Goal: Check status: Check status

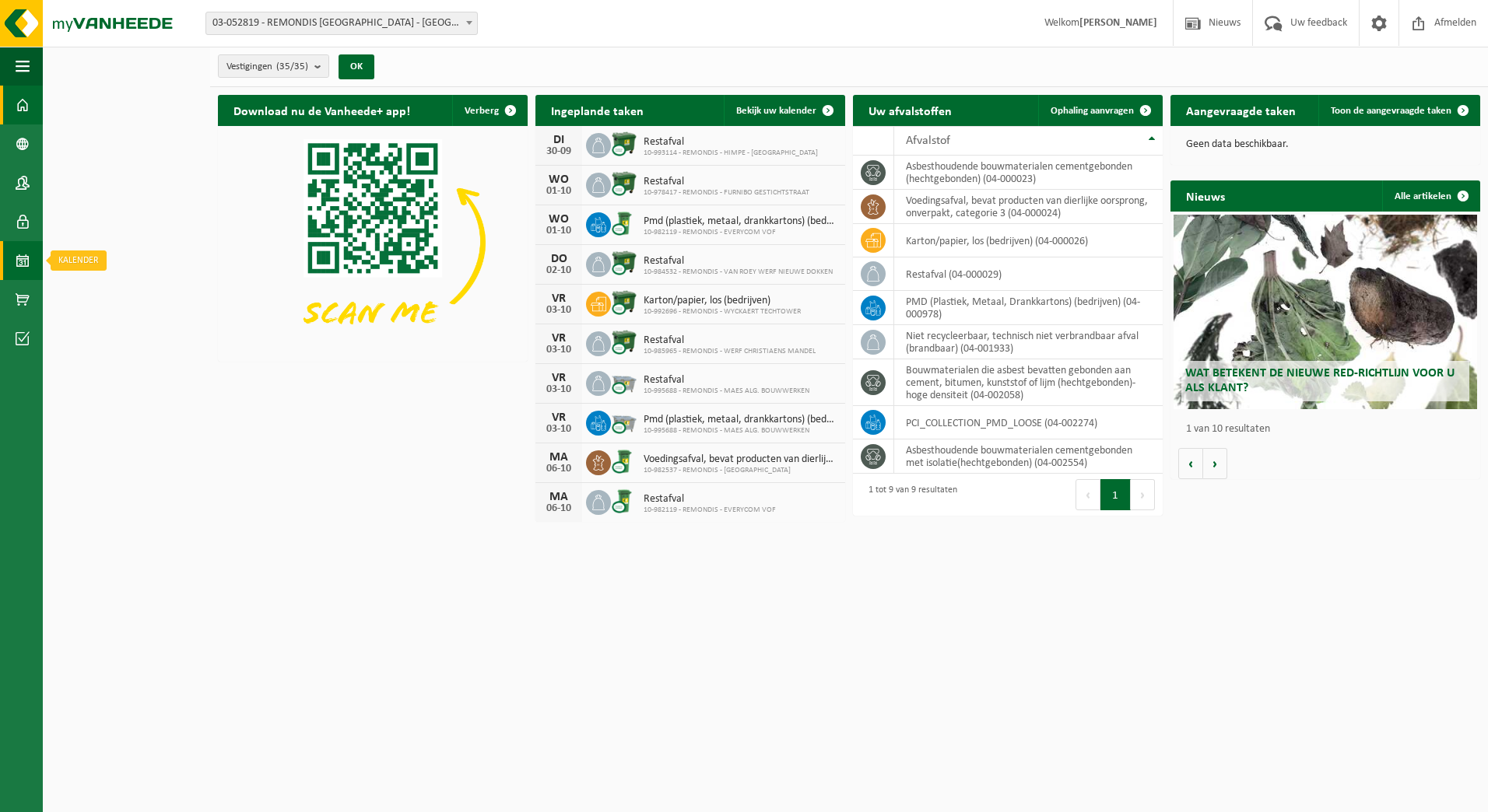
click at [20, 257] on span at bounding box center [22, 260] width 14 height 38
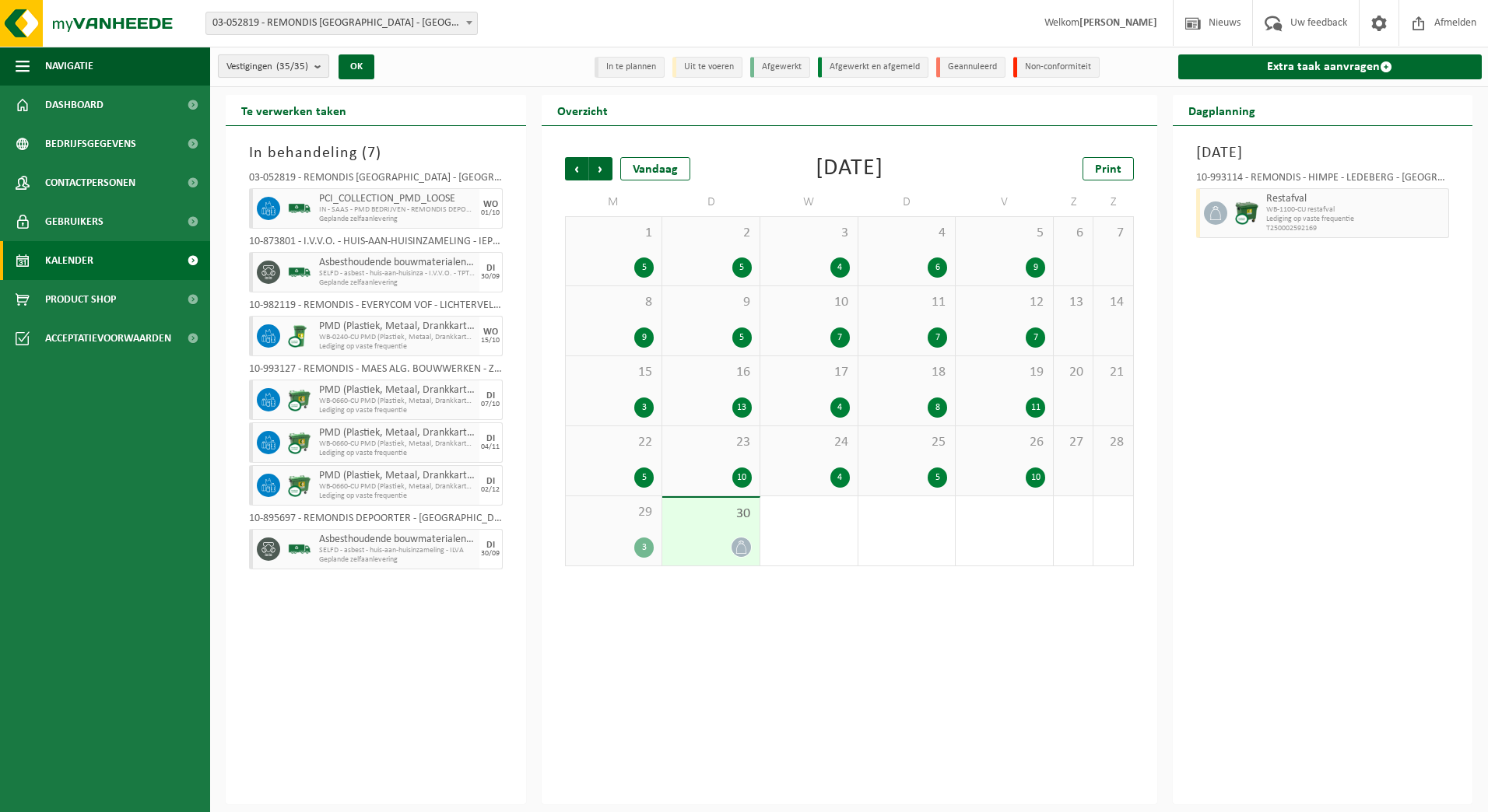
click at [308, 71] on count "(35/35)" at bounding box center [291, 66] width 32 height 11
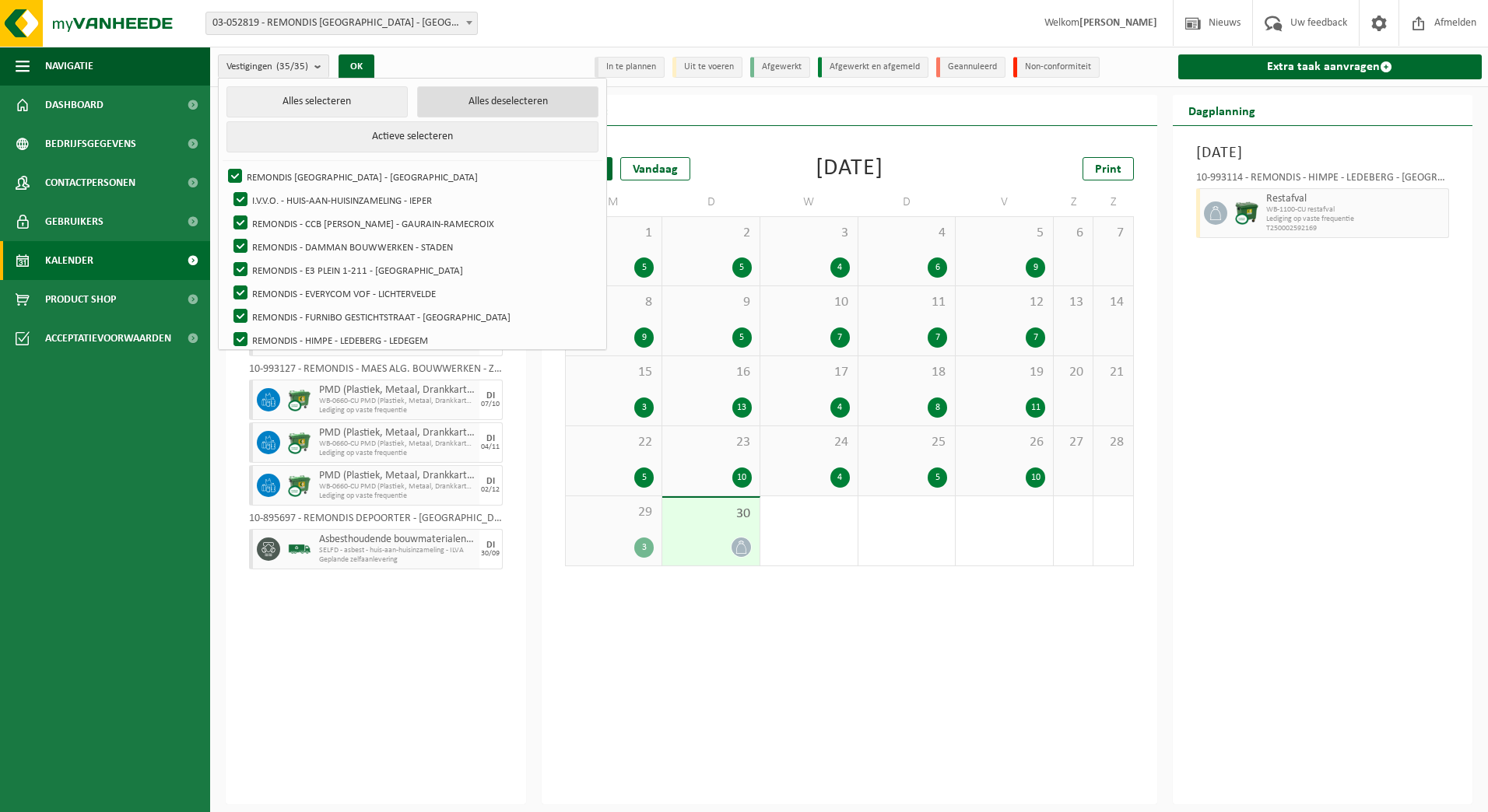
click at [434, 92] on button "Alles deselecteren" at bounding box center [508, 102] width 182 height 31
checkbox input "false"
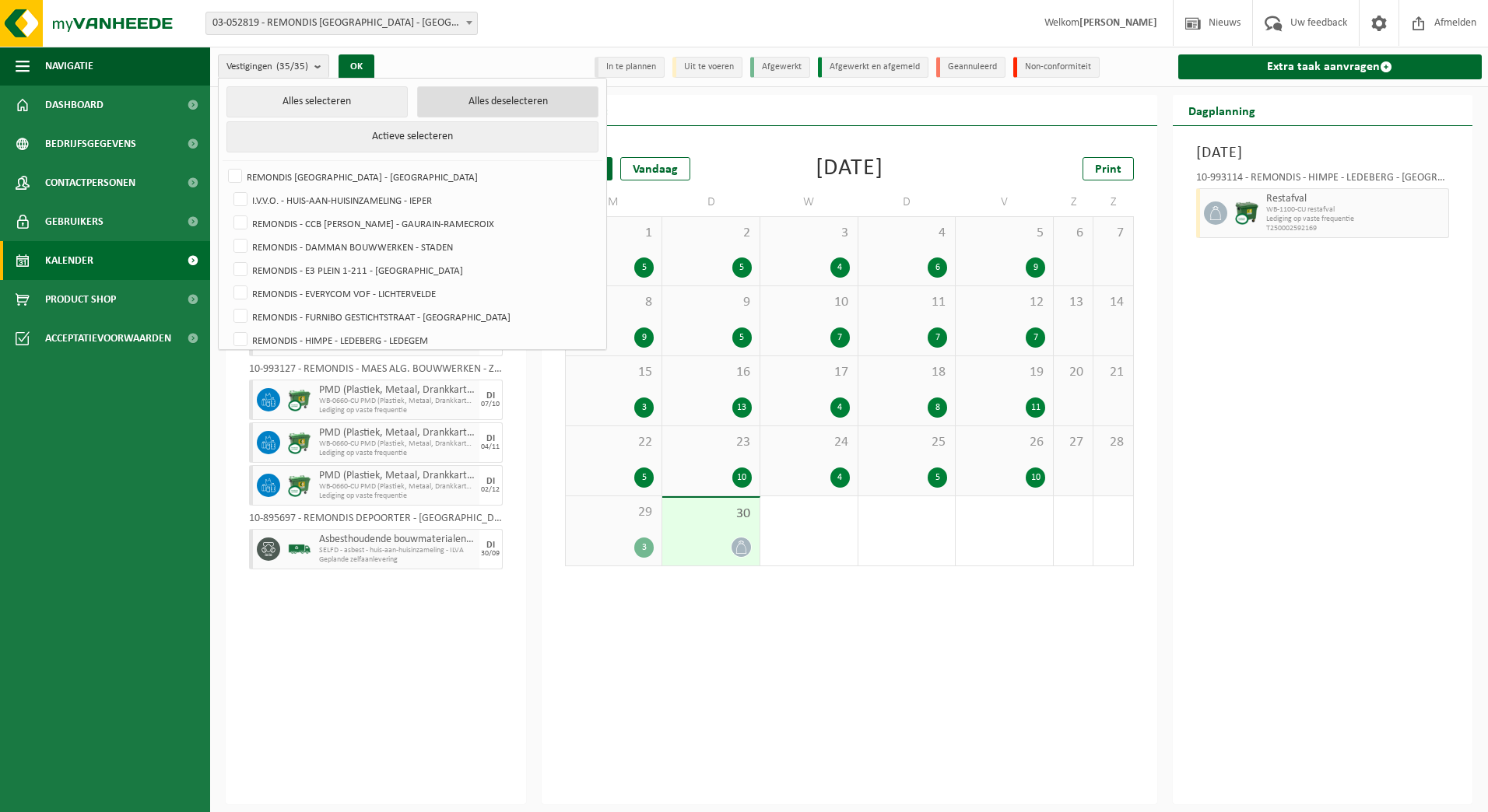
checkbox input "false"
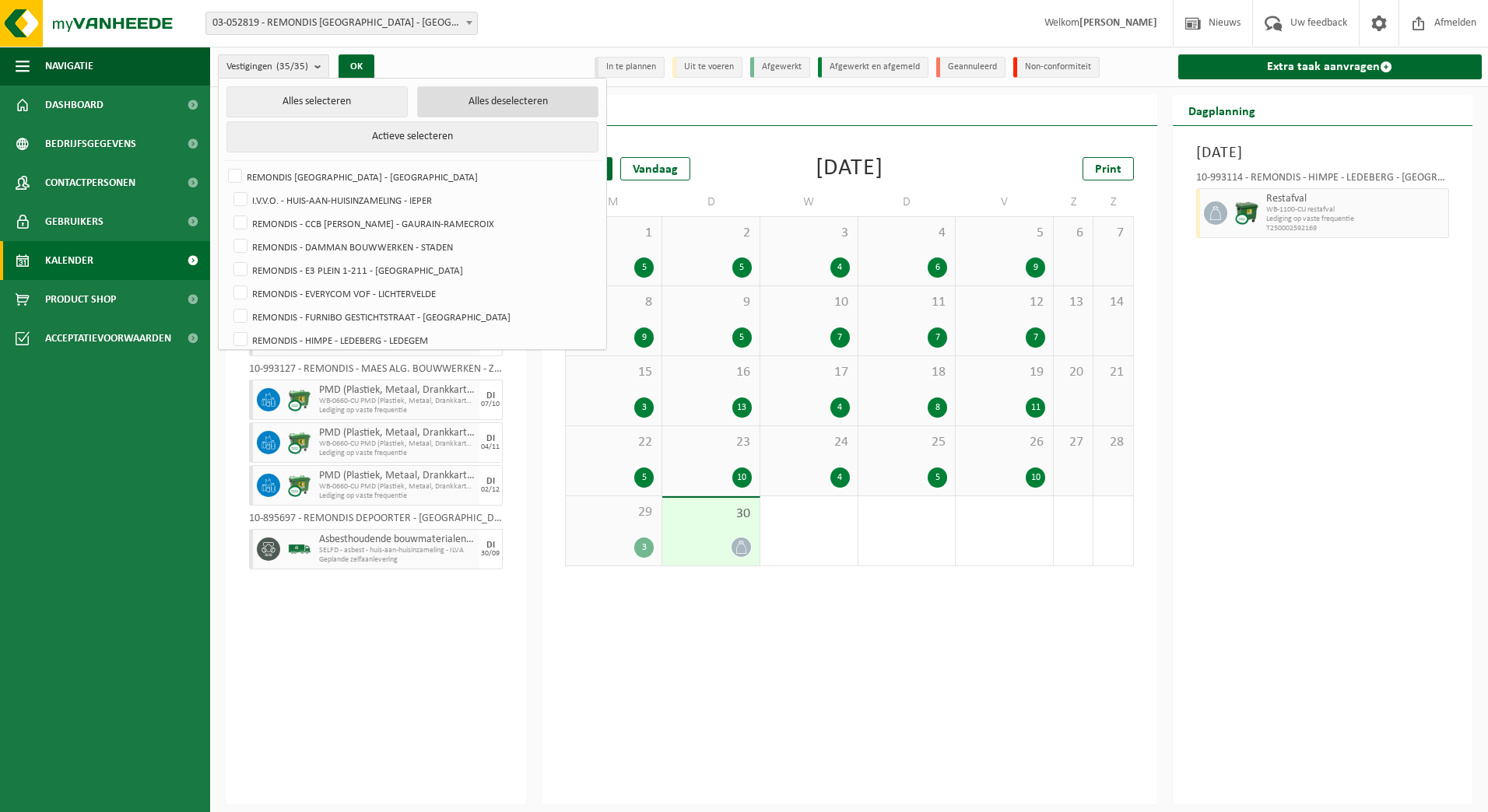
checkbox input "false"
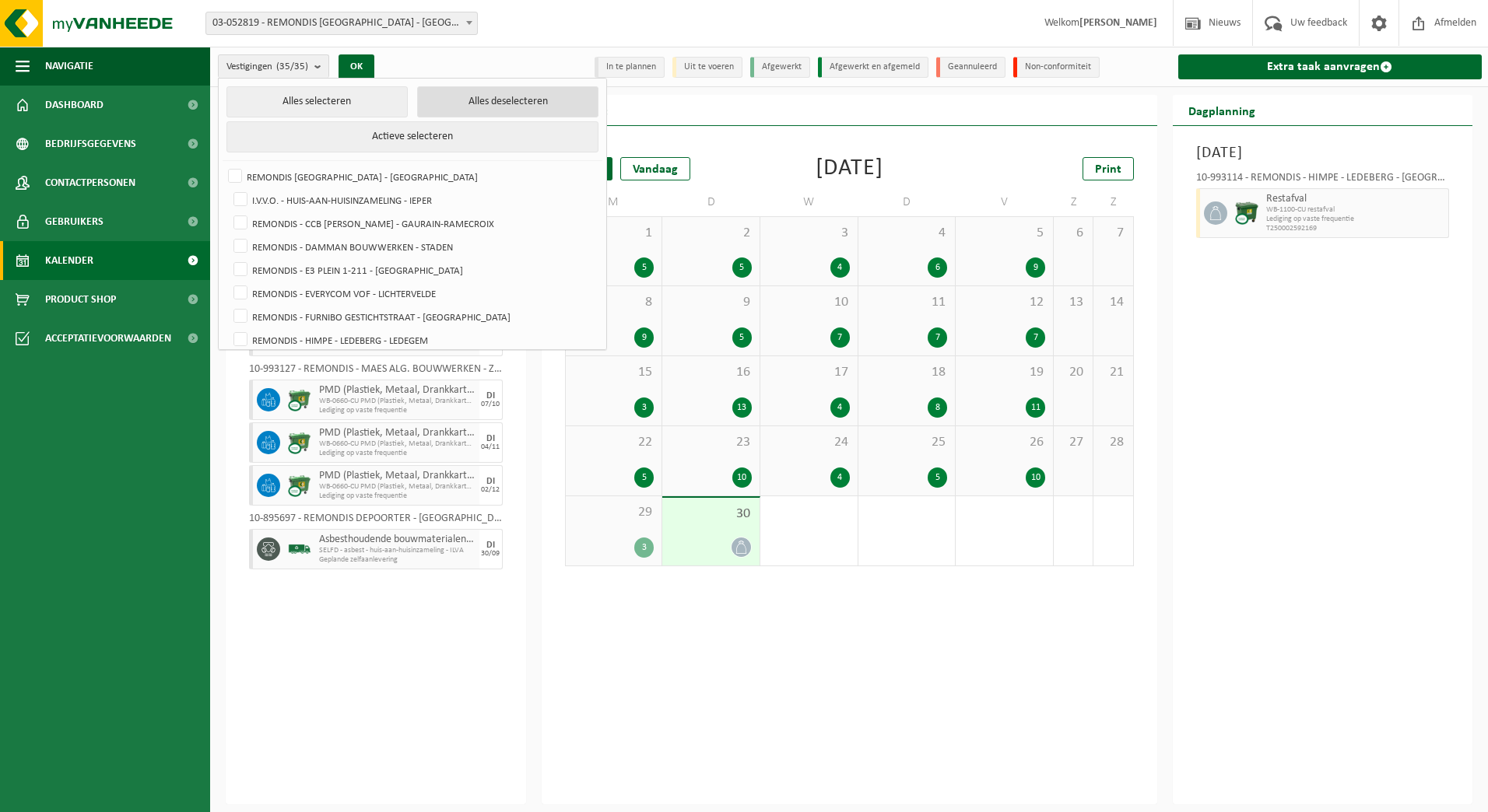
checkbox input "false"
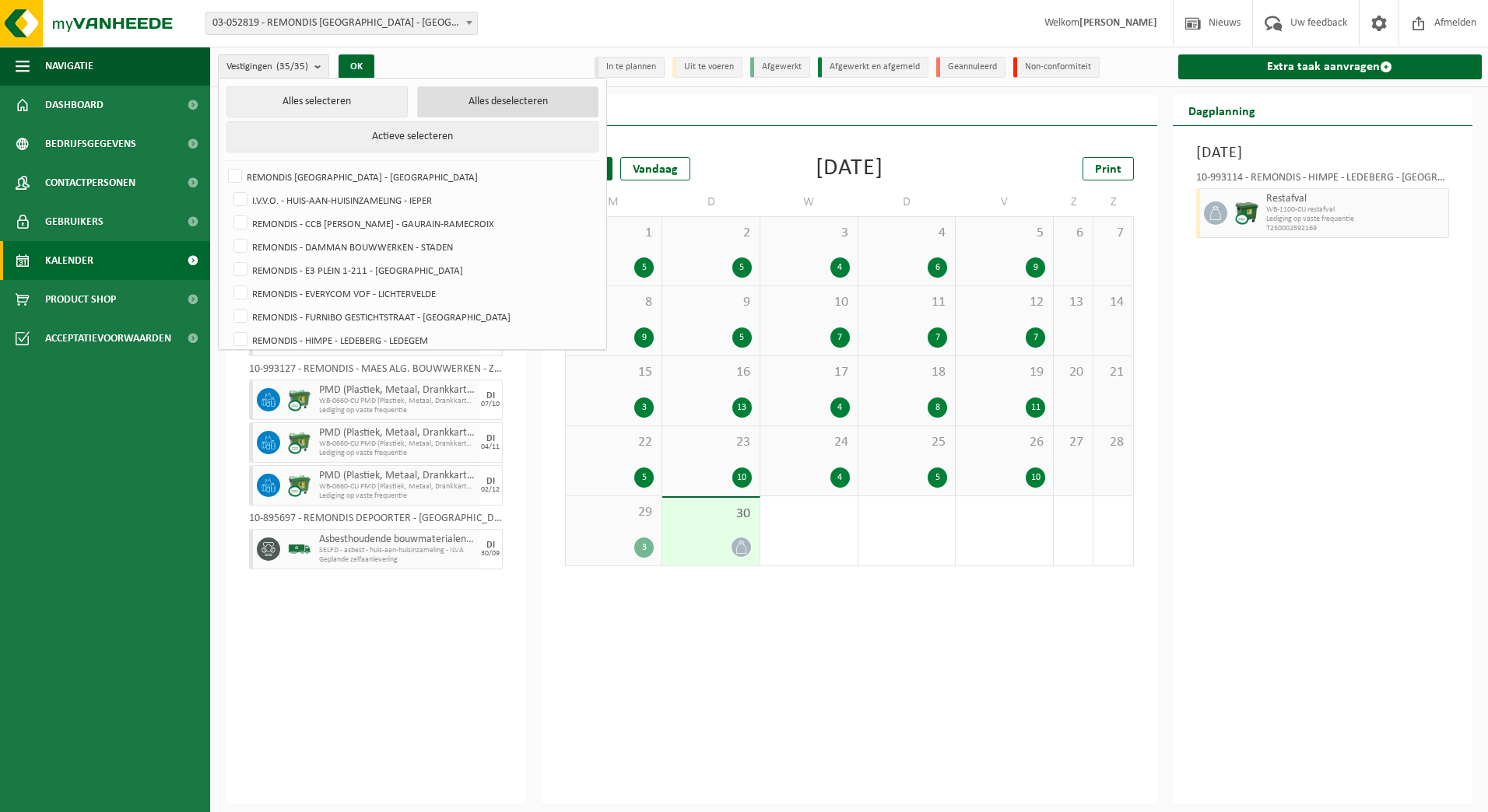
checkbox input "false"
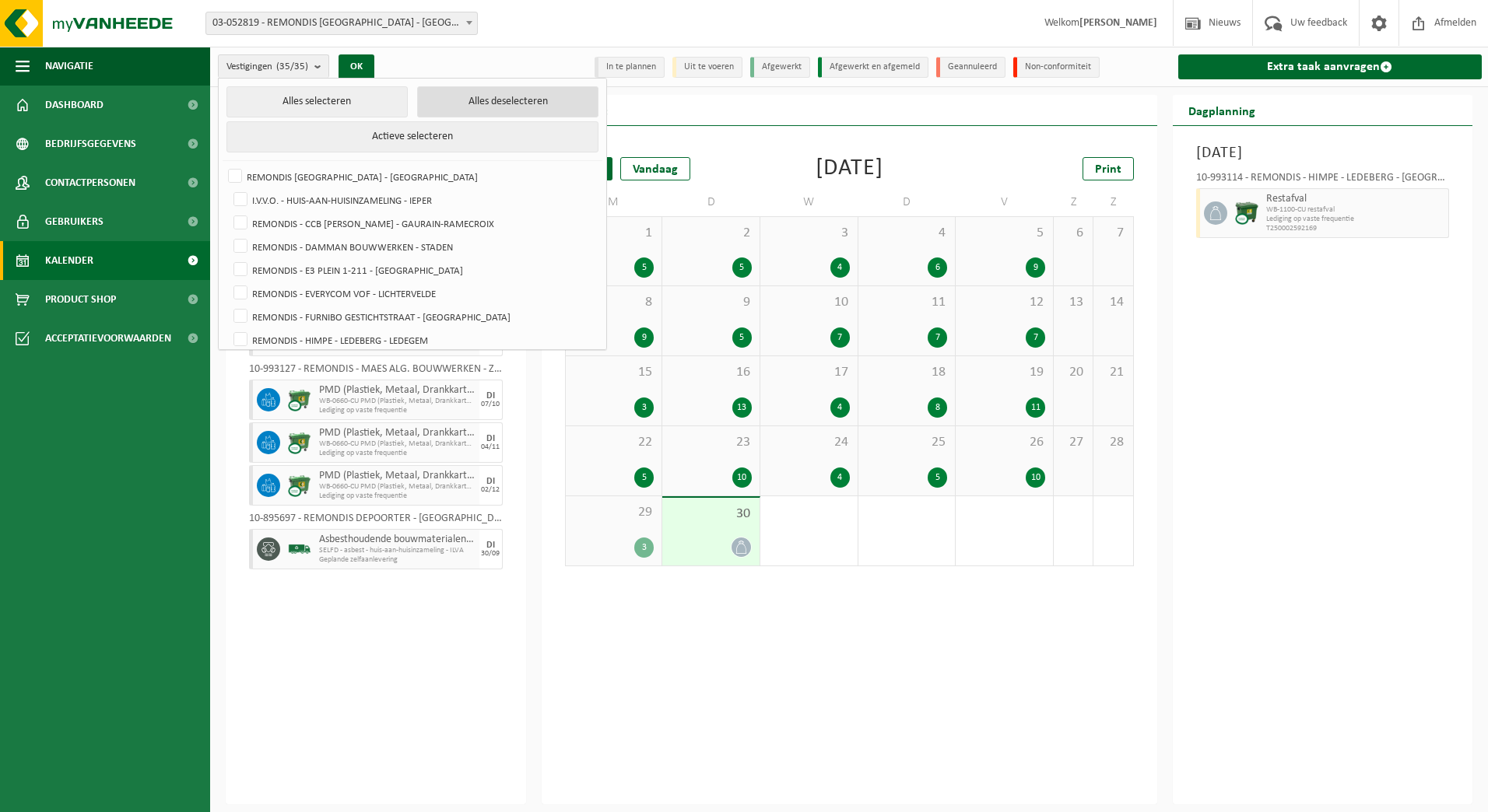
checkbox input "false"
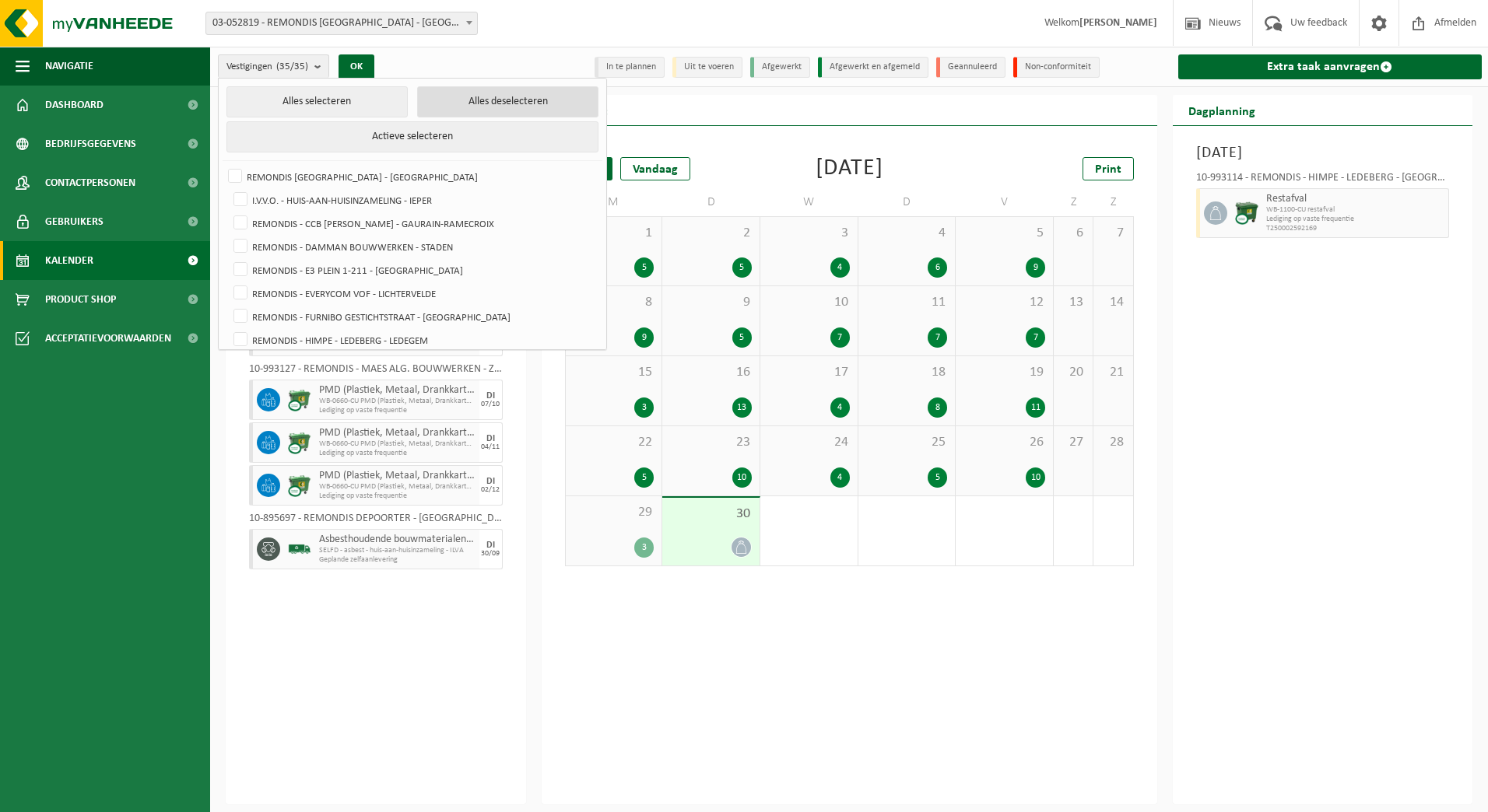
checkbox input "false"
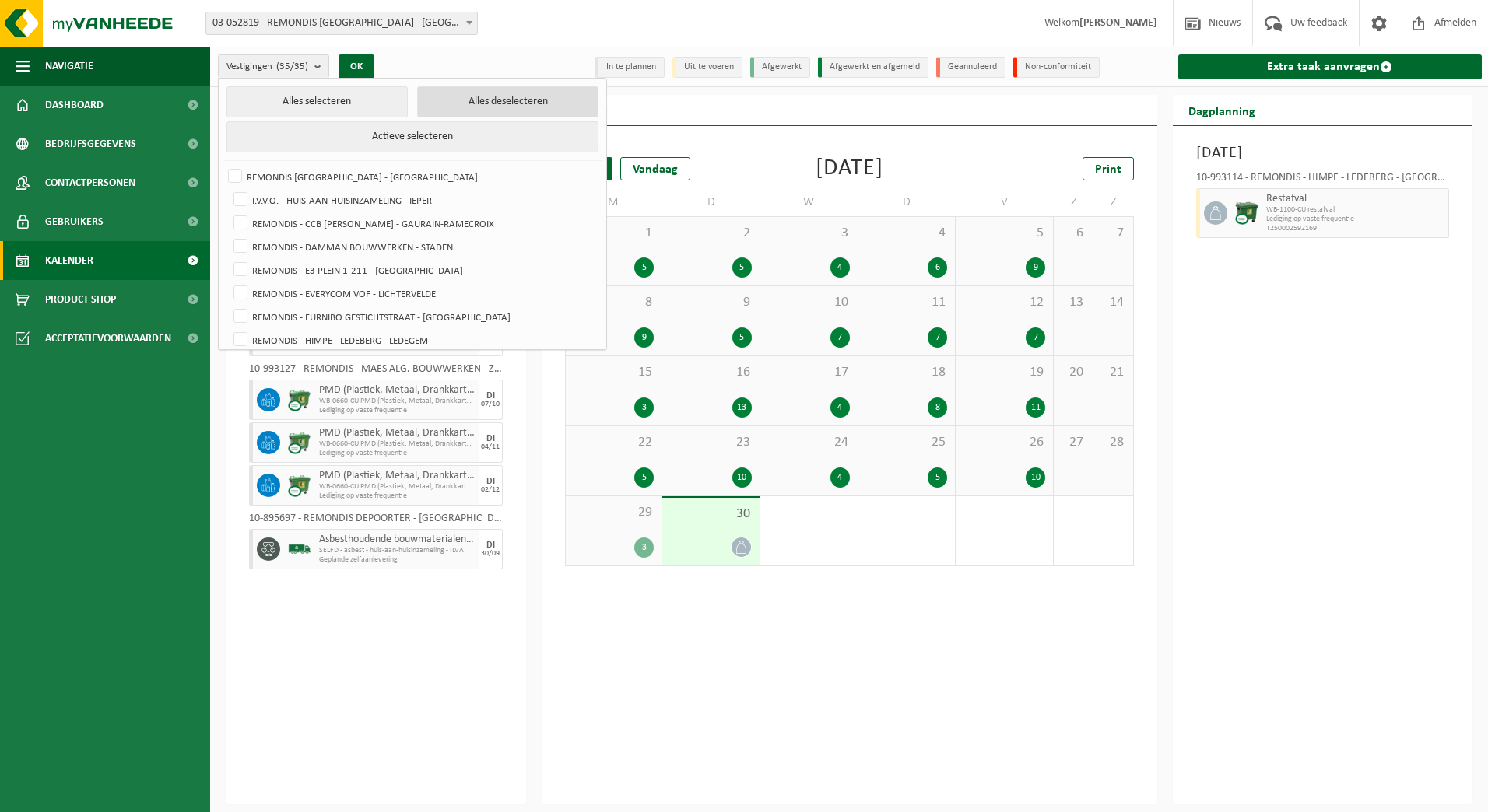
checkbox input "false"
click at [404, 301] on label "REMONDIS - EVERYCOM VOF - LICHTERVELDE" at bounding box center [413, 293] width 366 height 23
click at [228, 282] on input "REMONDIS - EVERYCOM VOF - LICHTERVELDE" at bounding box center [227, 281] width 1 height 1
checkbox input "true"
click at [353, 145] on button "Actieve selecteren" at bounding box center [412, 136] width 372 height 31
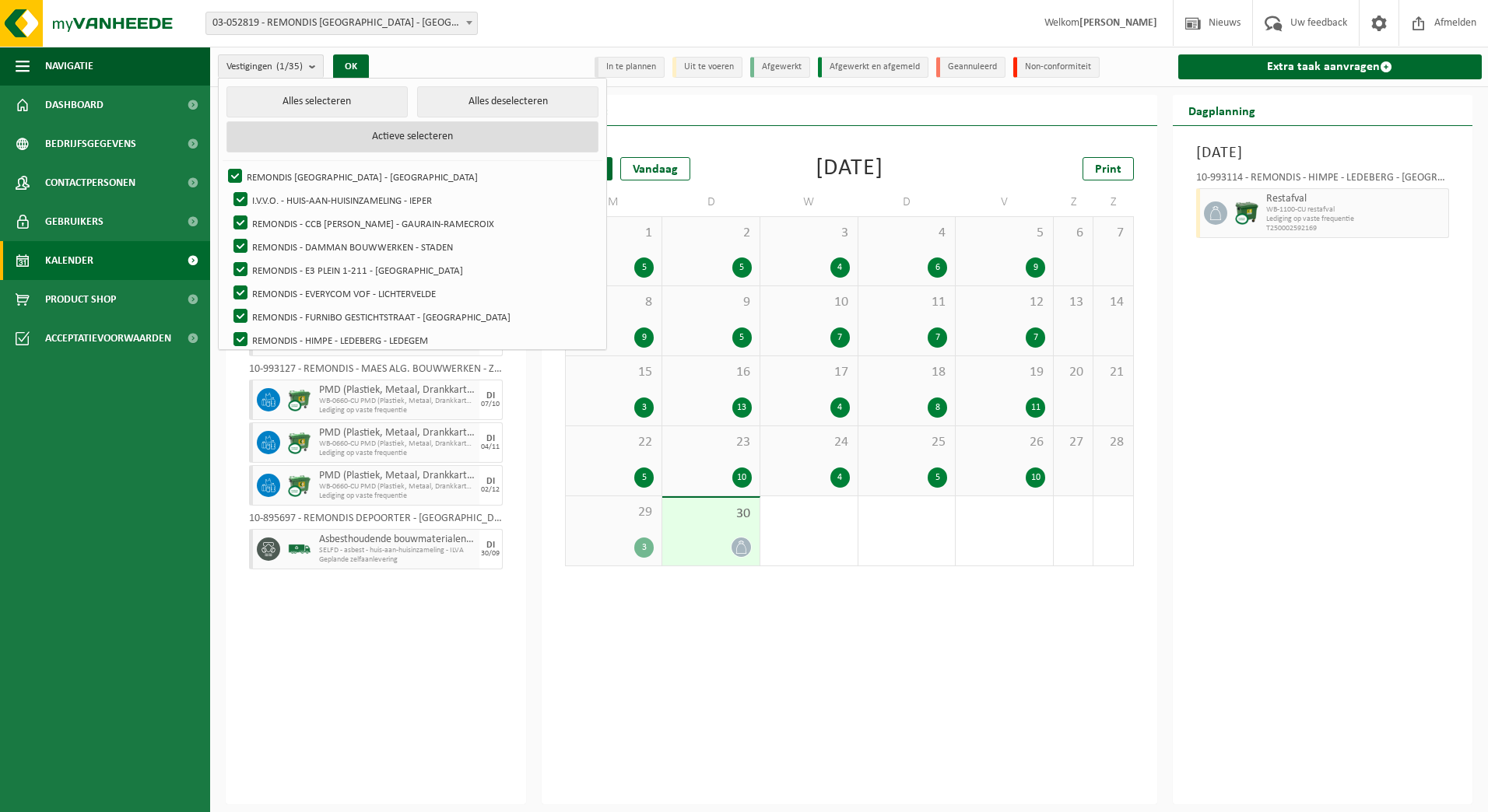
checkbox input "true"
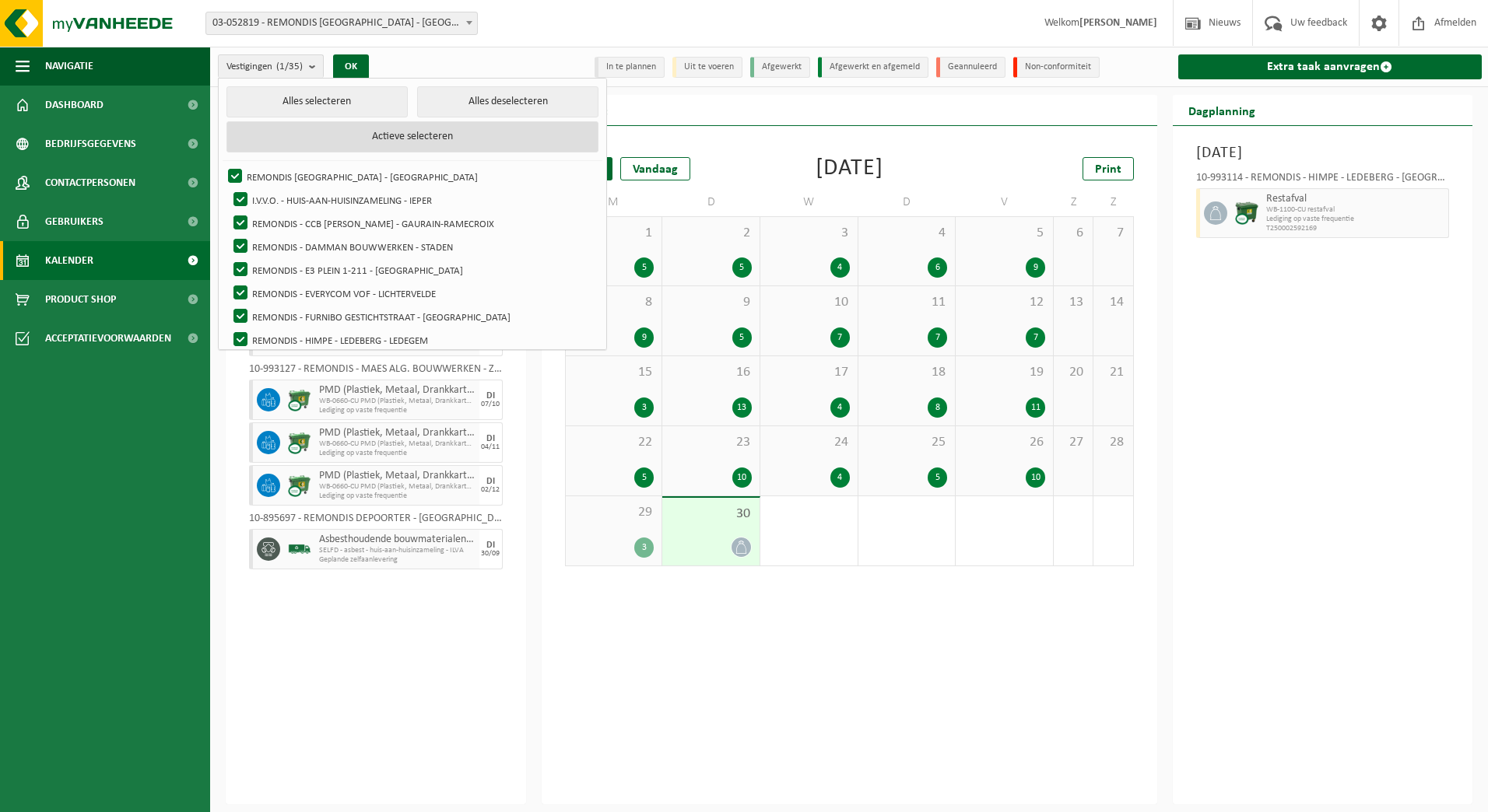
checkbox input "true"
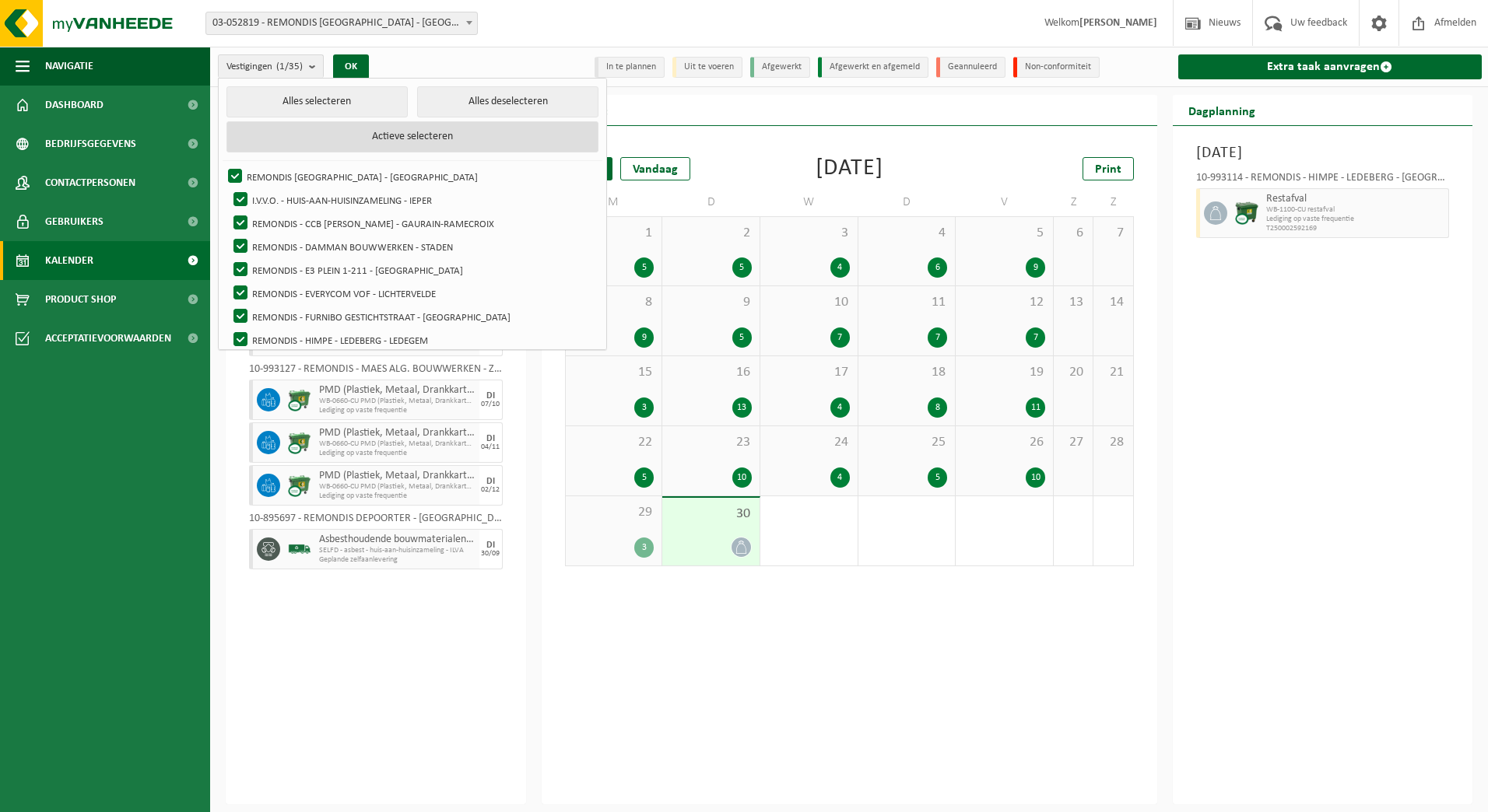
checkbox input "true"
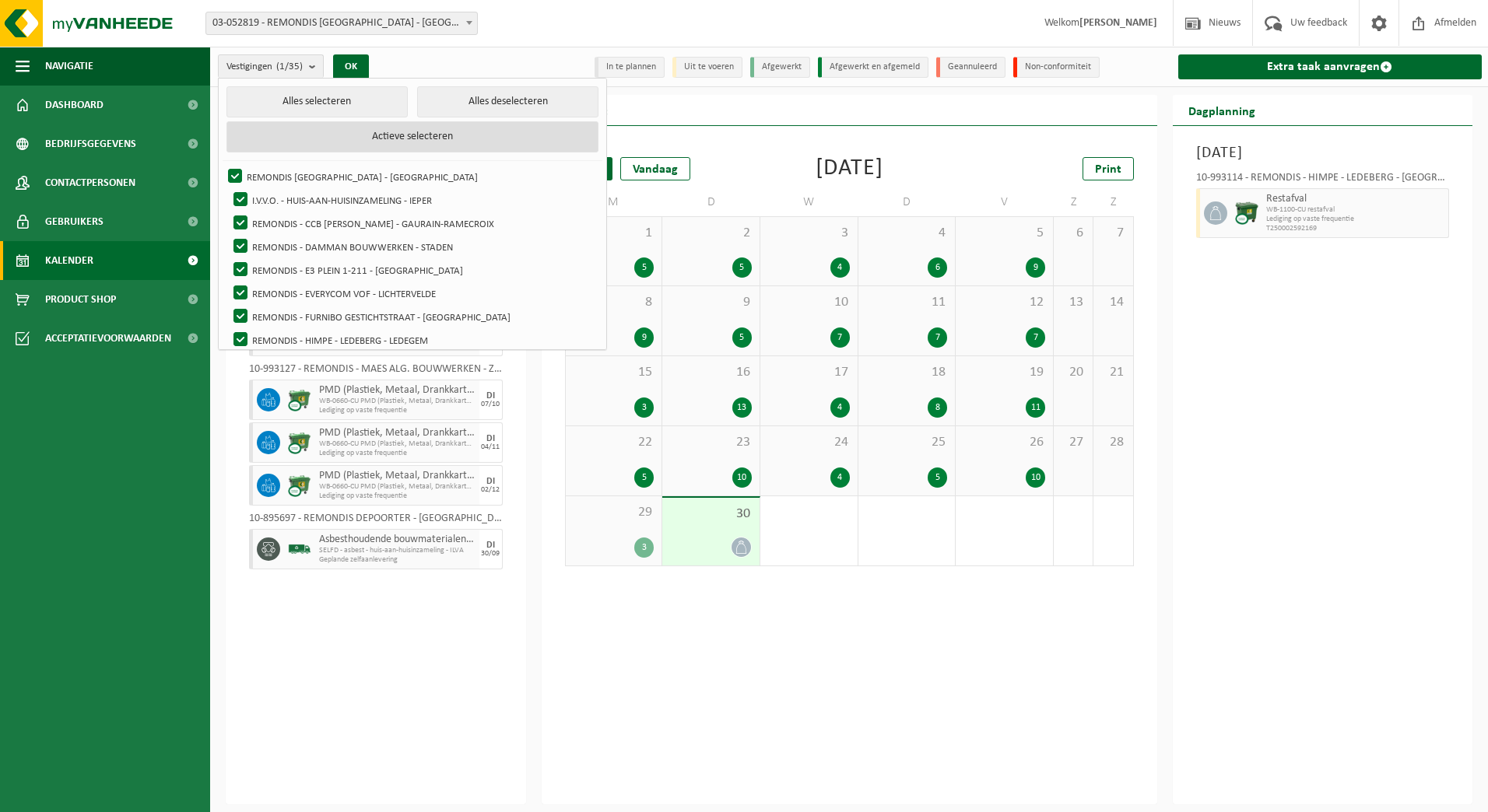
checkbox input "true"
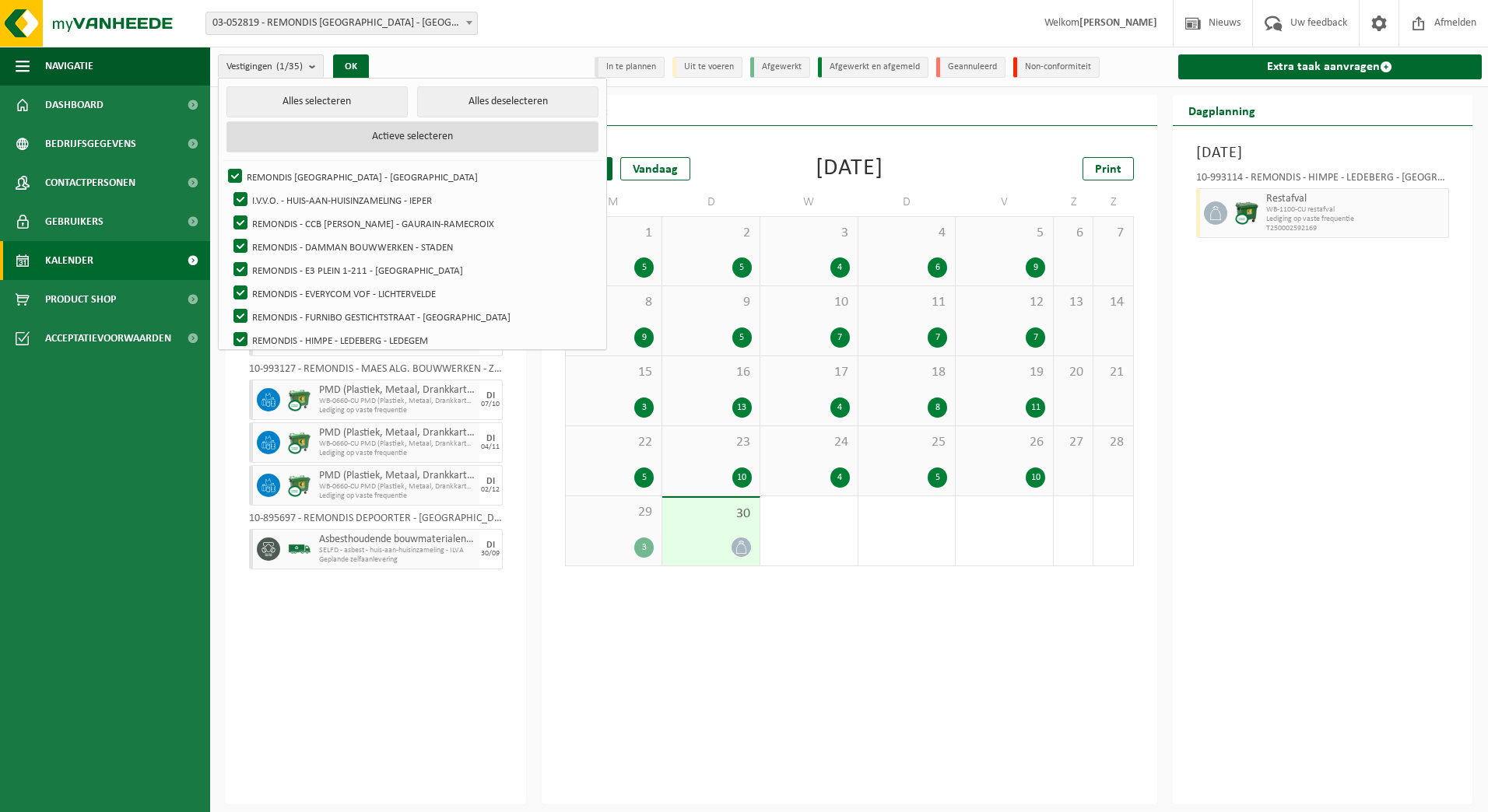
checkbox input "true"
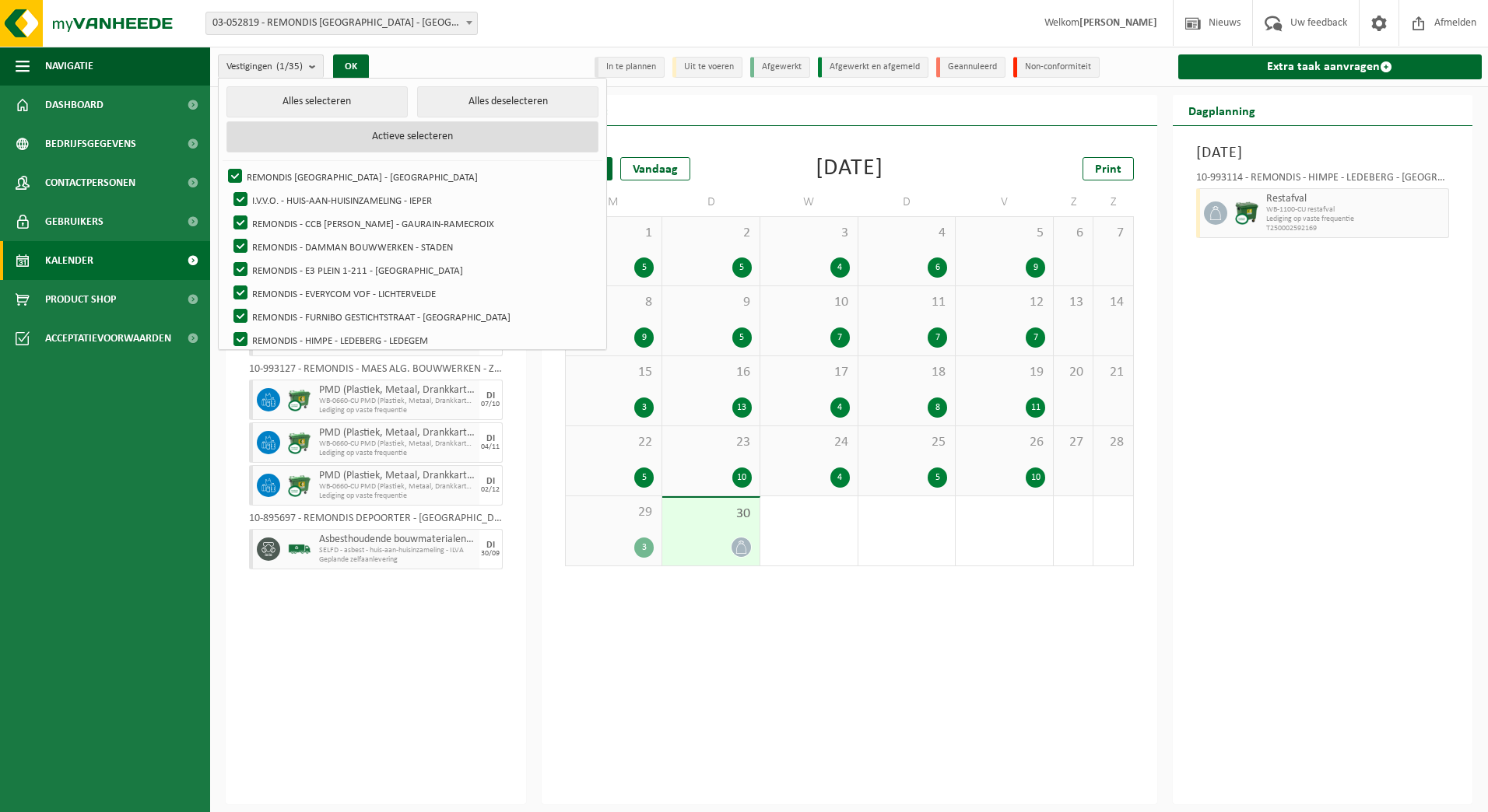
checkbox input "true"
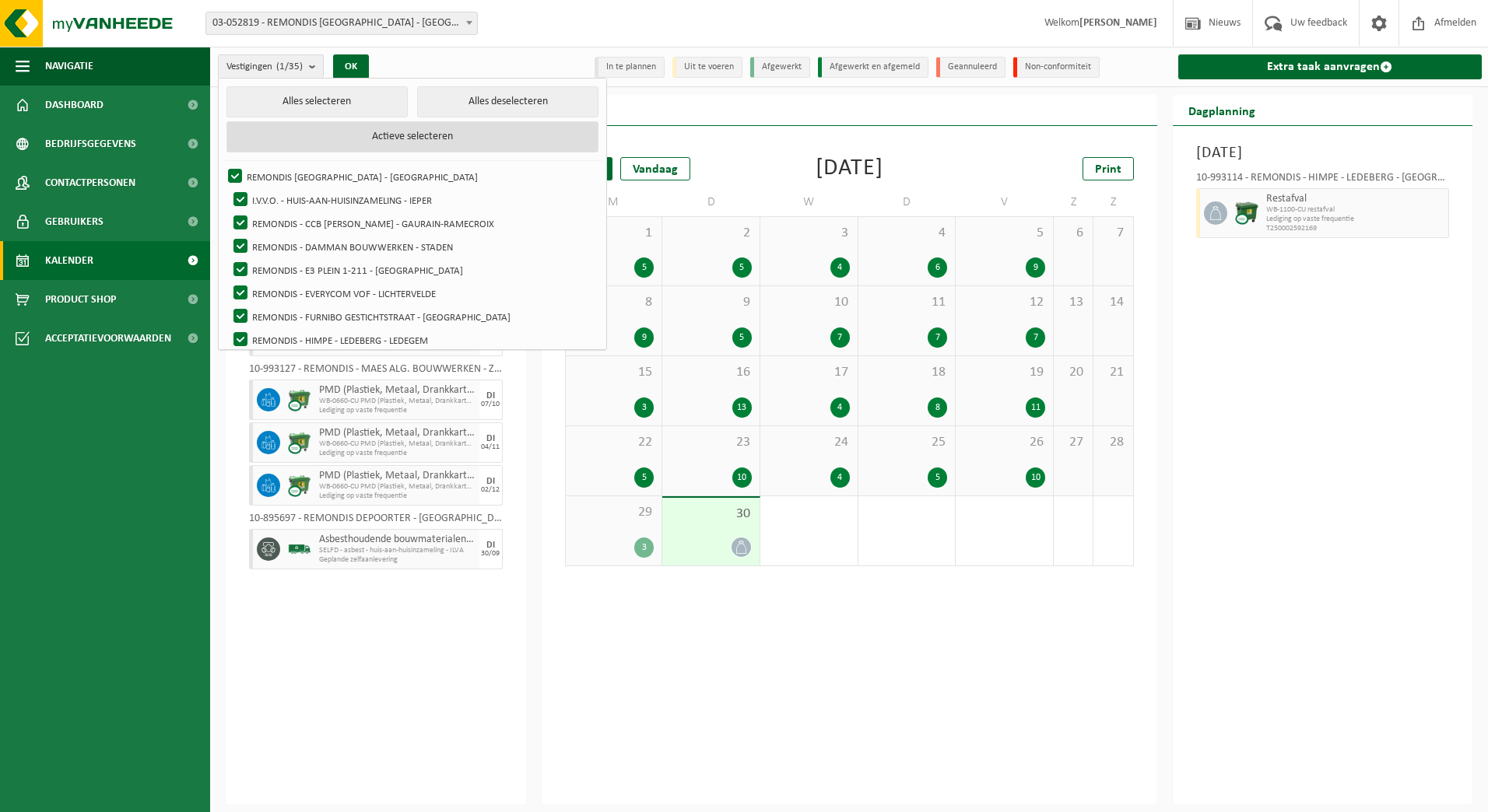
checkbox input "true"
click at [452, 89] on button "Alles deselecteren" at bounding box center [508, 102] width 182 height 31
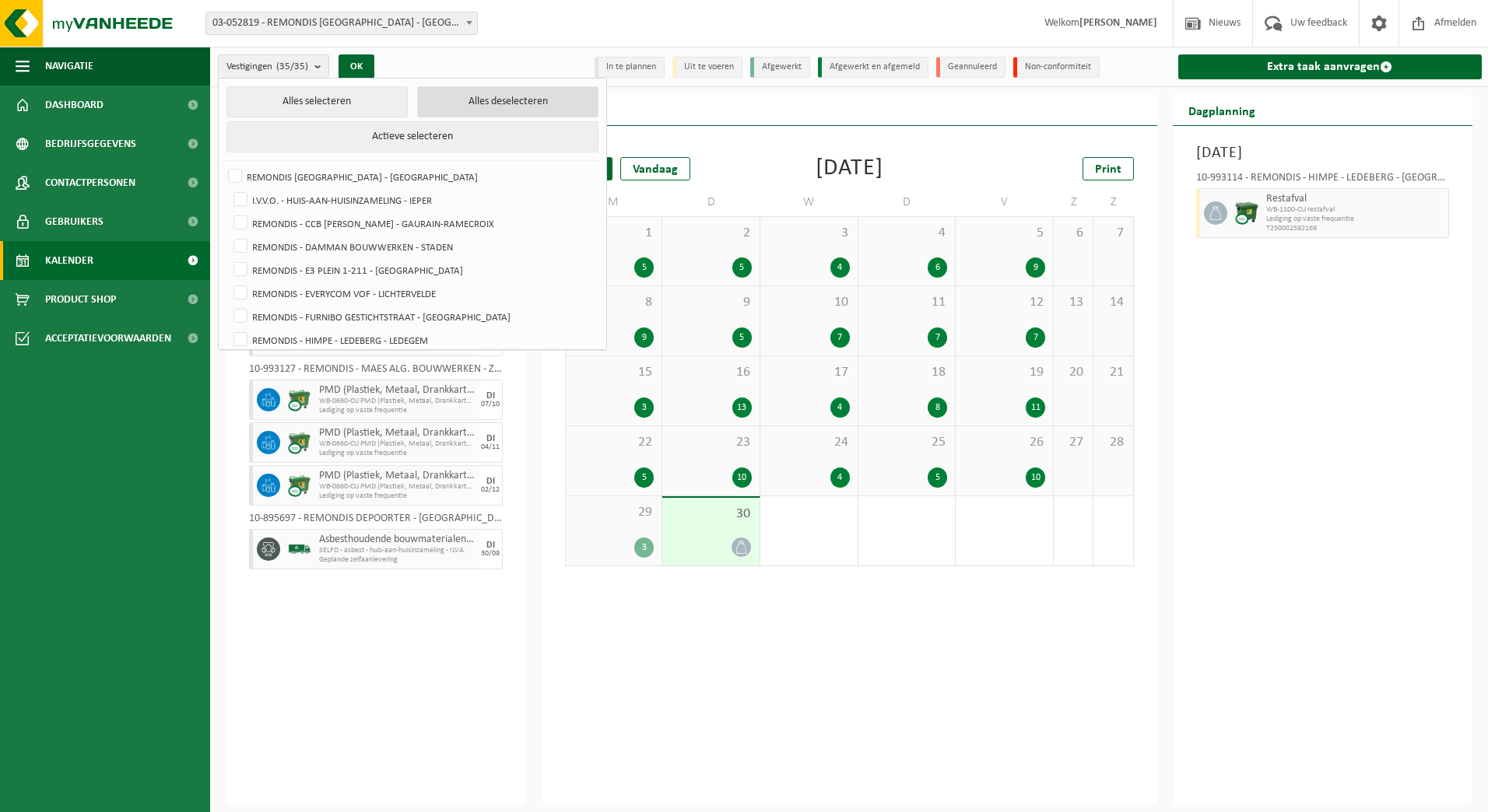
checkbox input "false"
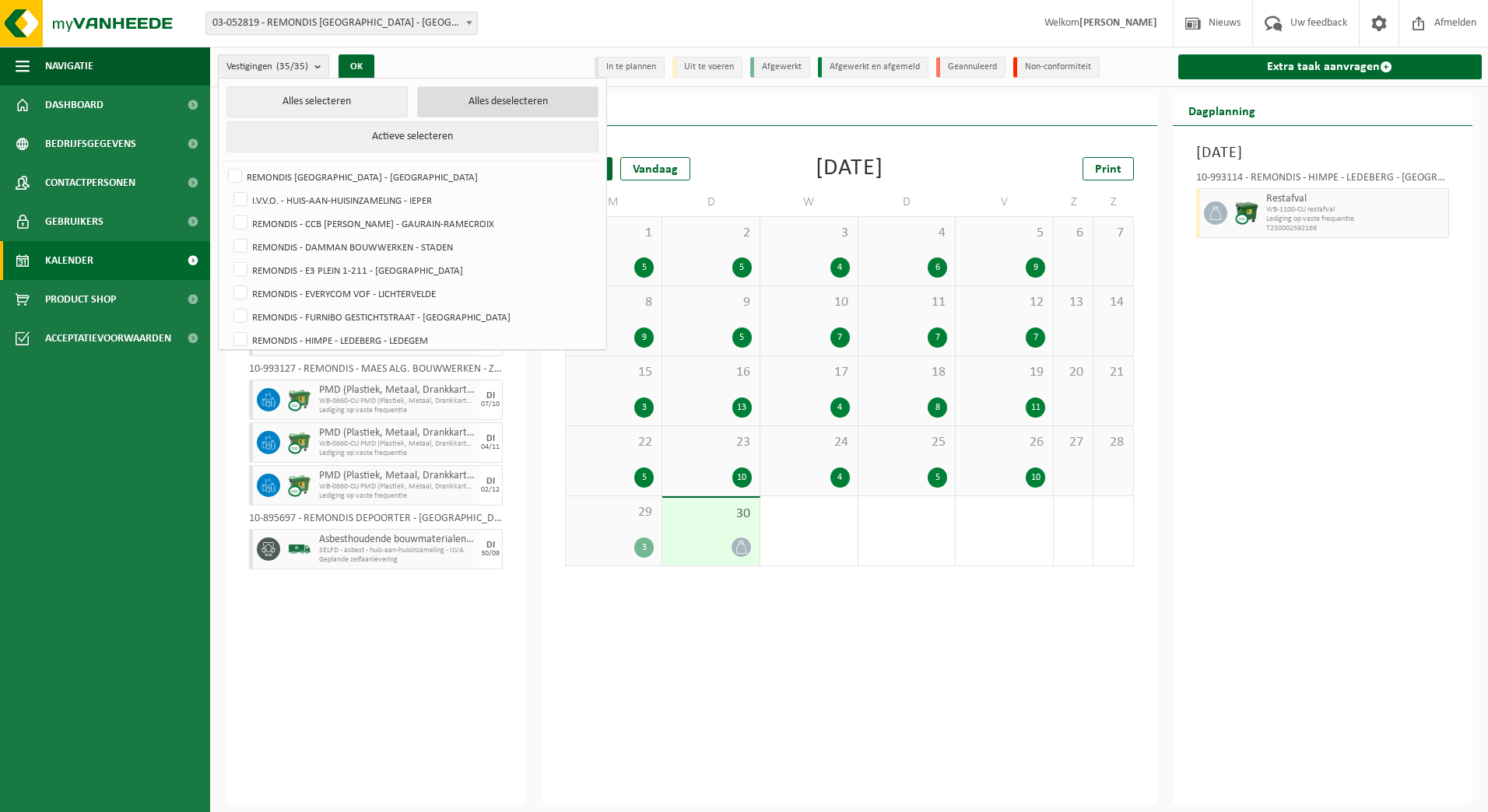
checkbox input "false"
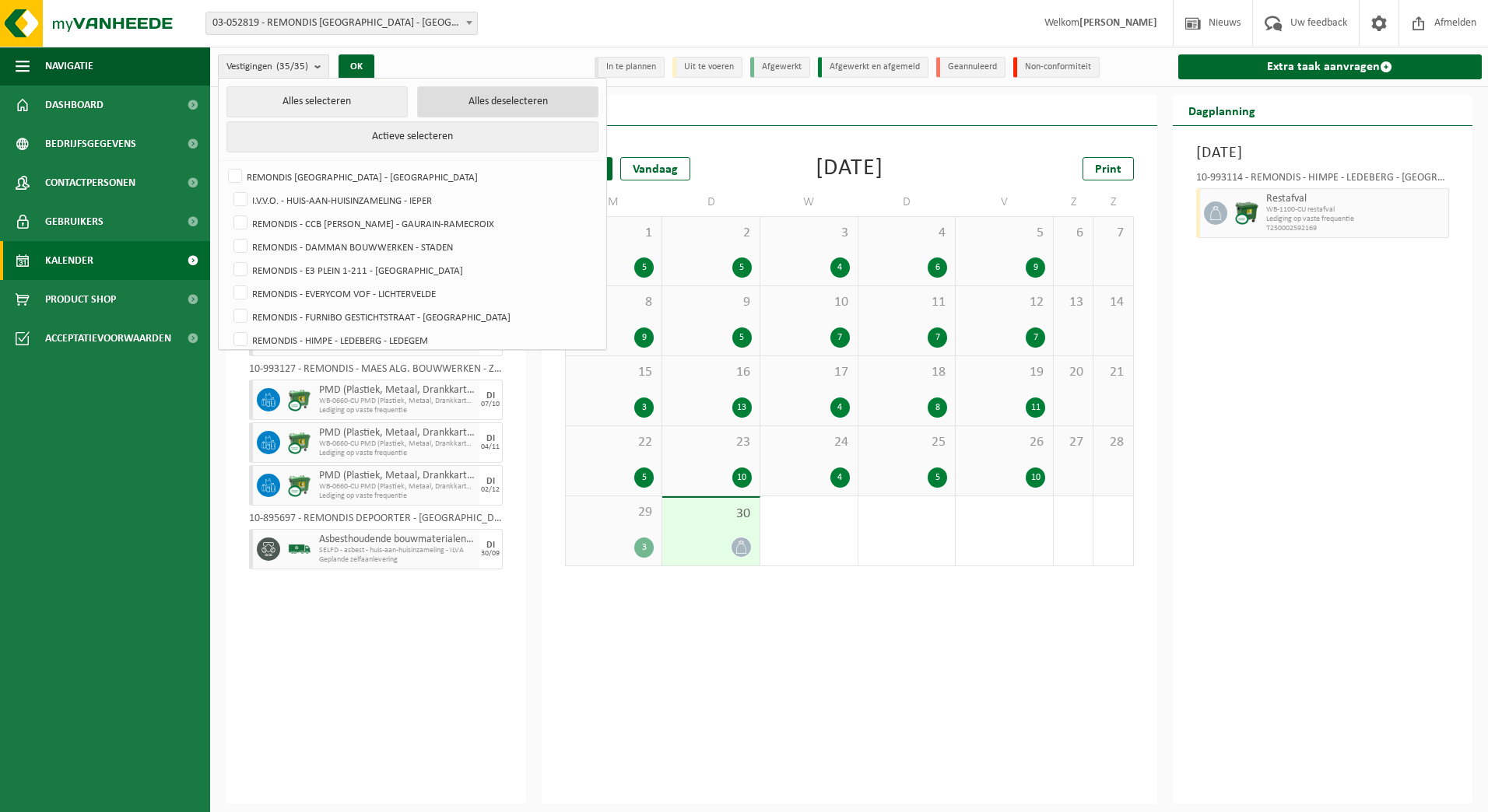
checkbox input "false"
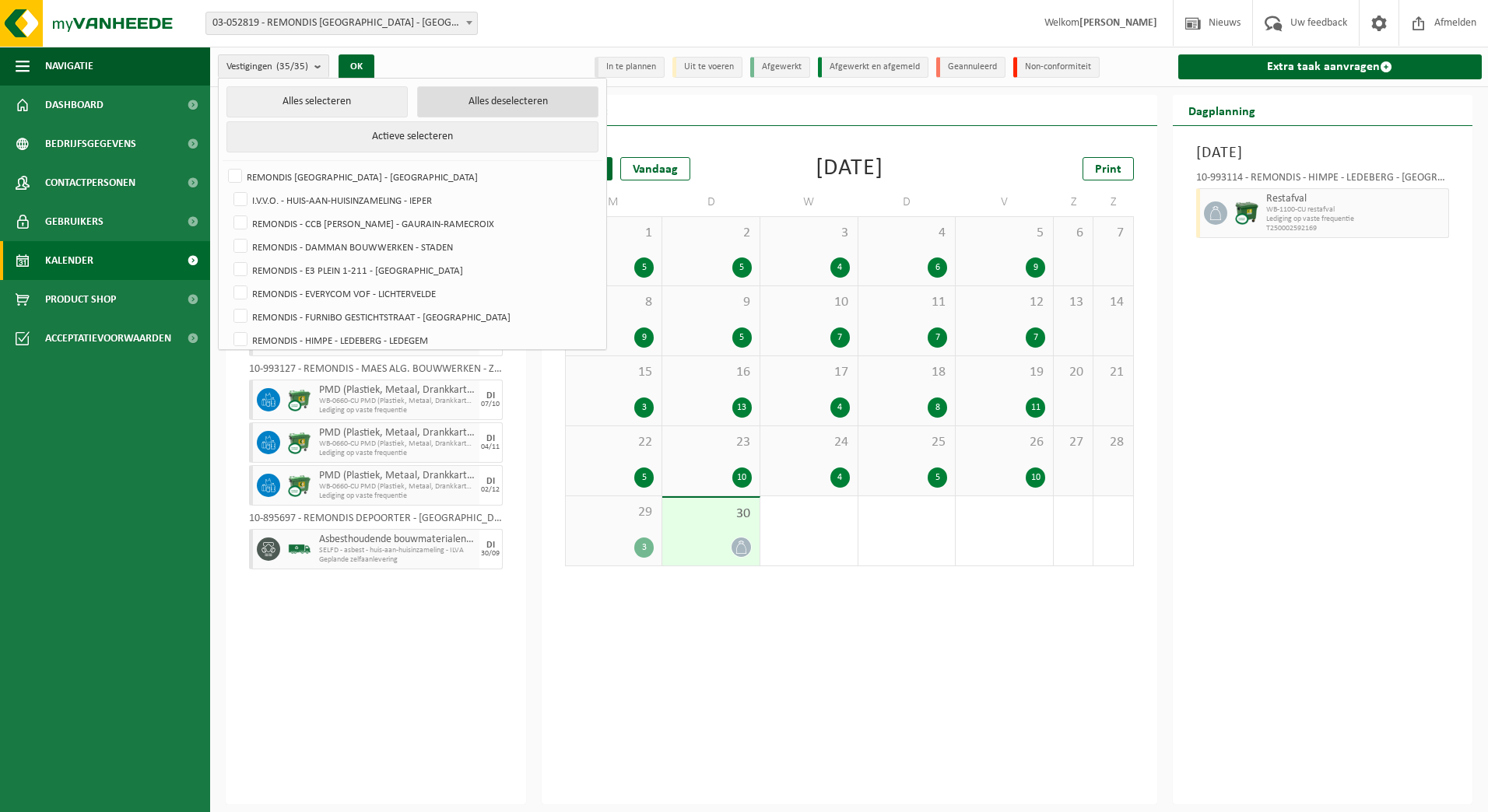
checkbox input "false"
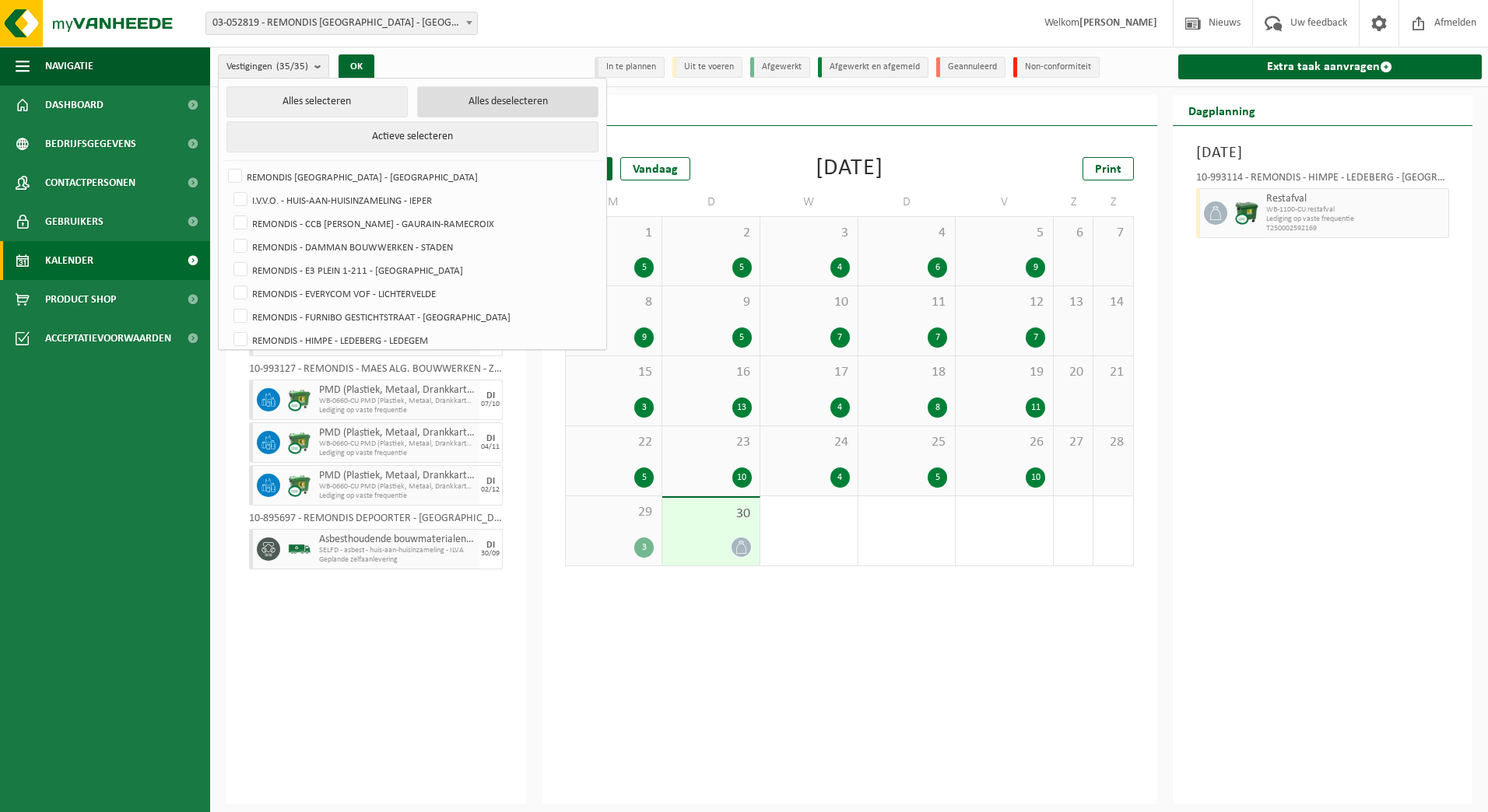
checkbox input "false"
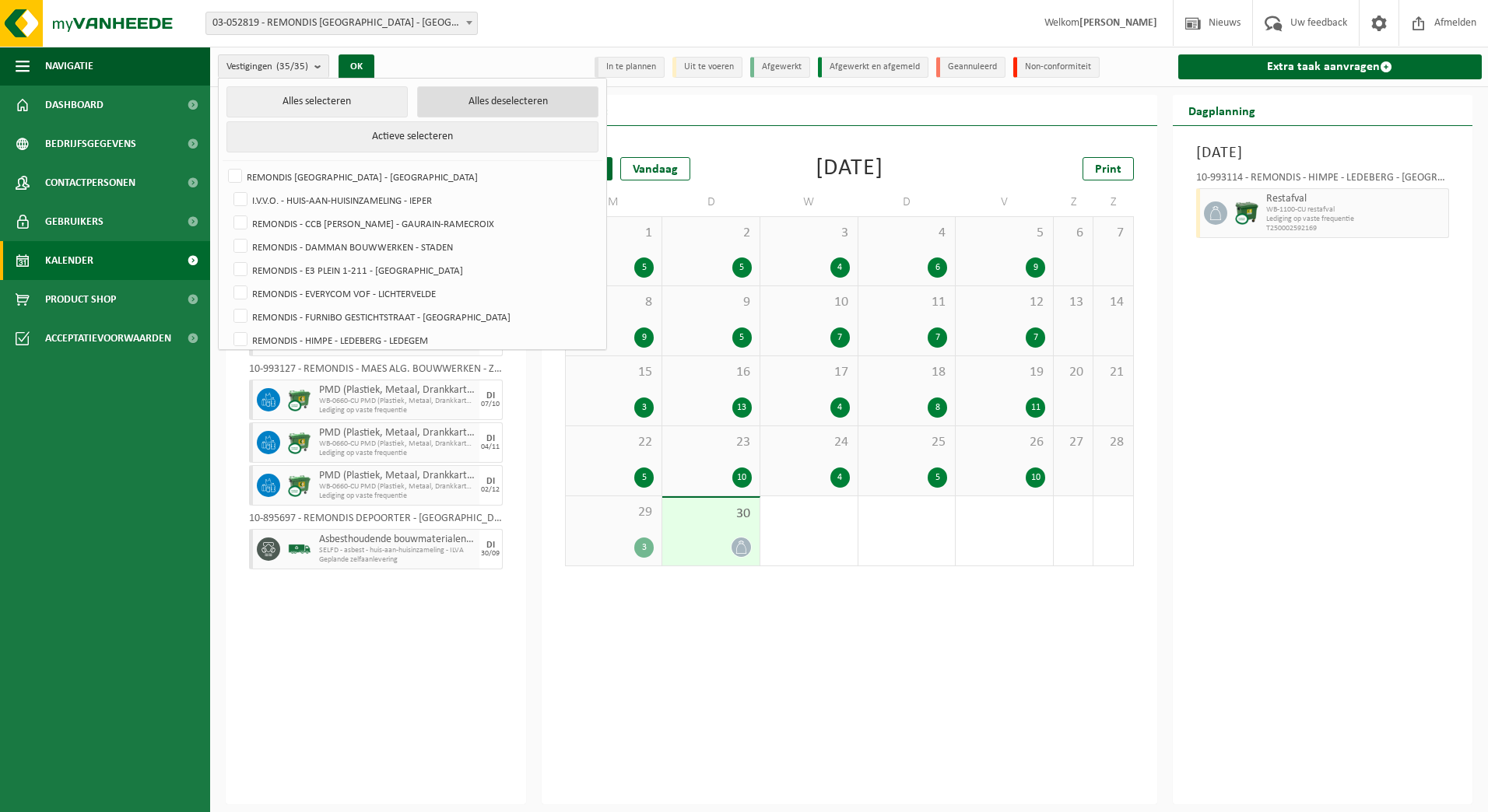
checkbox input "false"
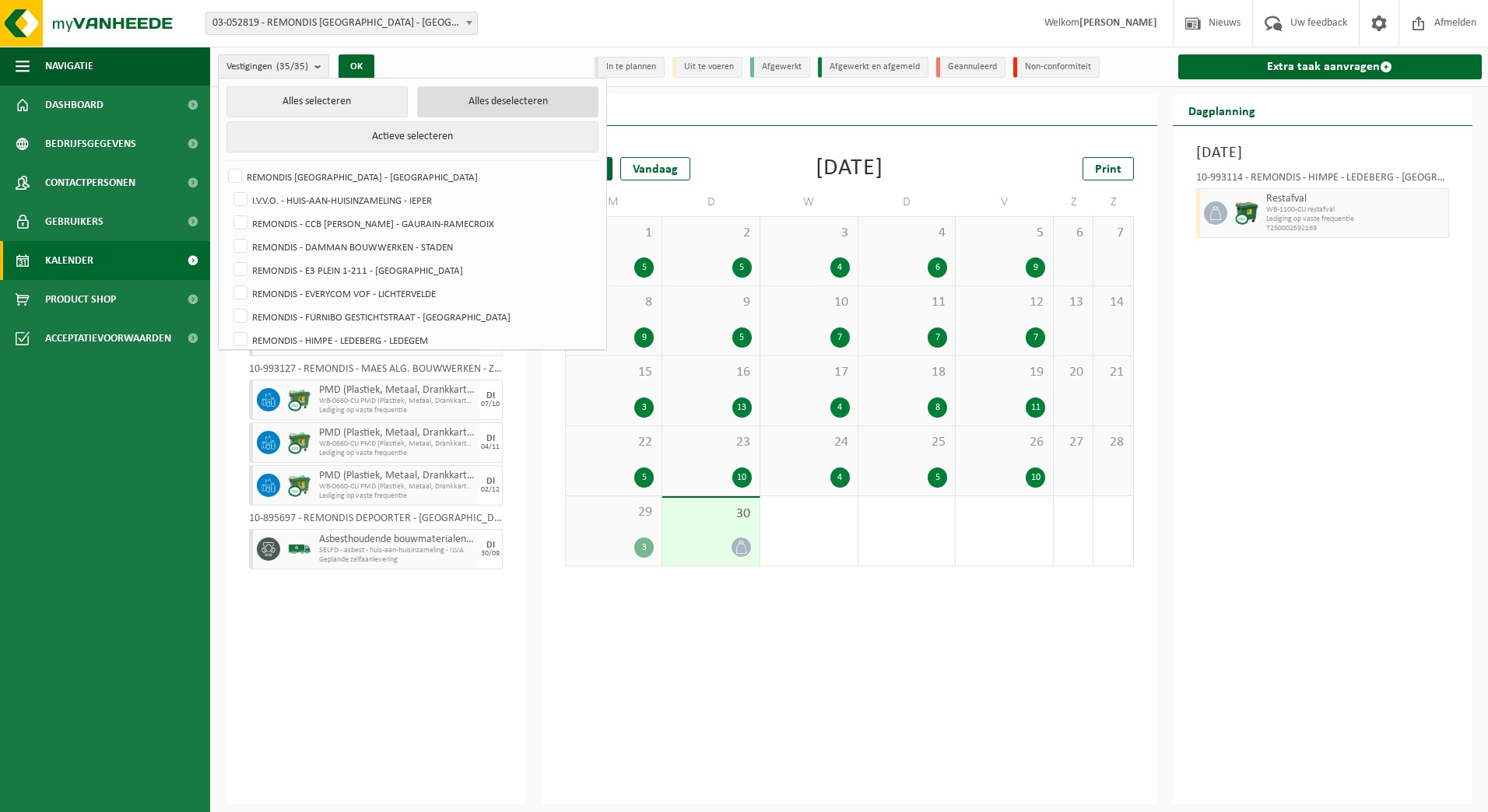
checkbox input "false"
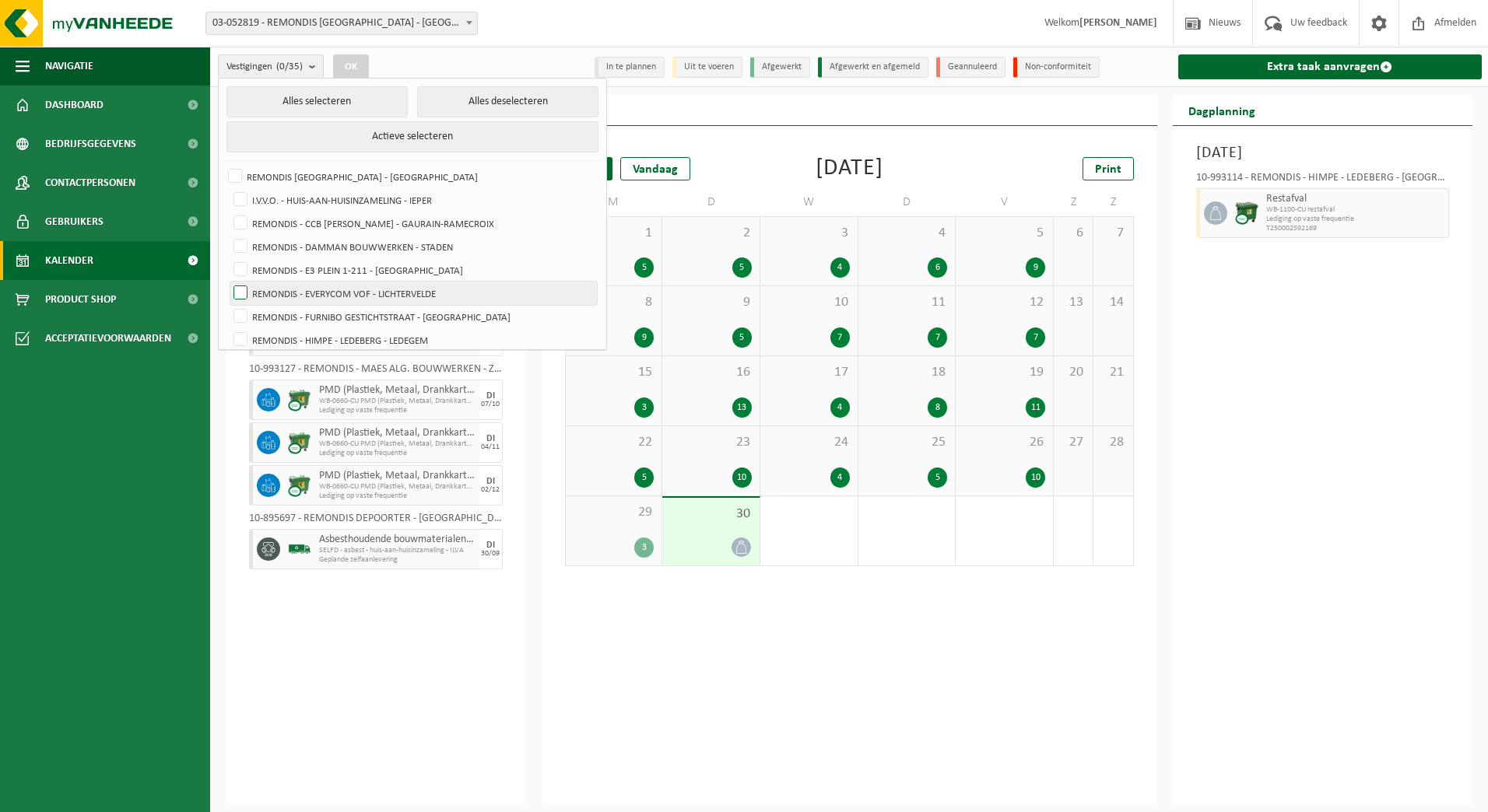
click at [402, 290] on label "REMONDIS - EVERYCOM VOF - LICHTERVELDE" at bounding box center [413, 293] width 366 height 23
click at [228, 282] on input "REMONDIS - EVERYCOM VOF - LICHTERVELDE" at bounding box center [227, 281] width 1 height 1
checkbox input "true"
click at [360, 65] on button "OK" at bounding box center [351, 67] width 36 height 25
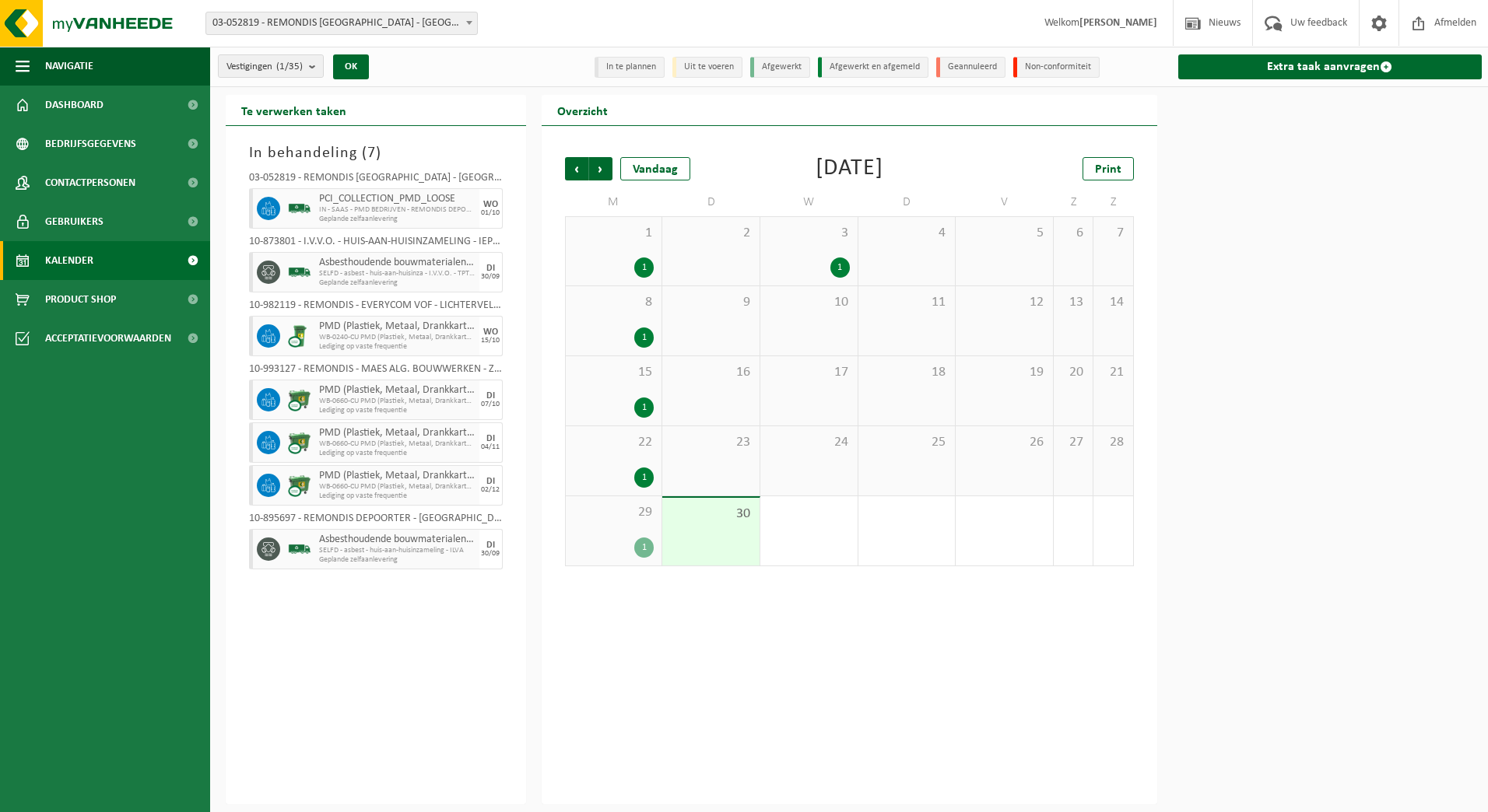
click at [619, 444] on span "22" at bounding box center [614, 443] width 81 height 17
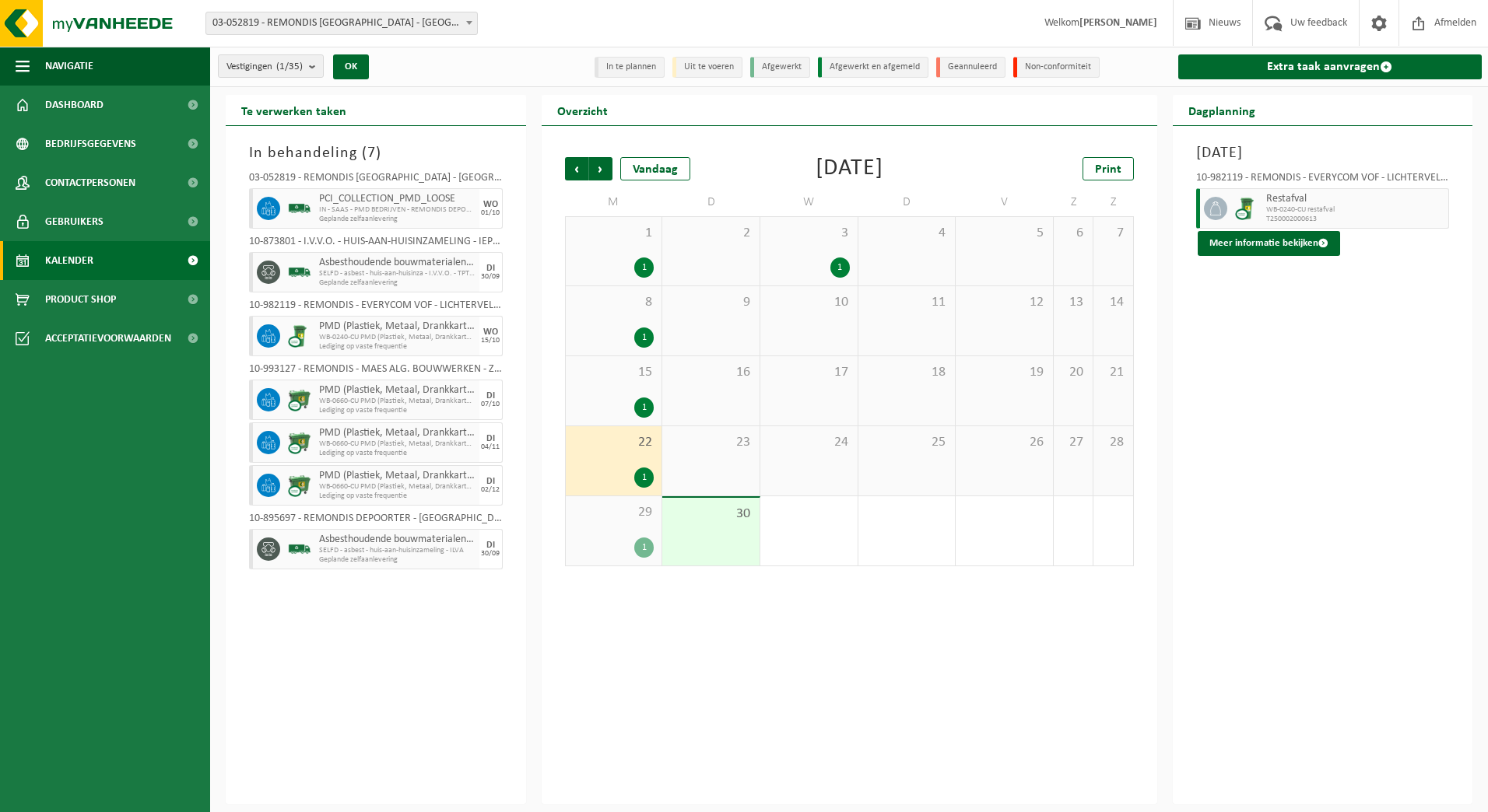
click at [631, 550] on div "1" at bounding box center [614, 548] width 81 height 20
click at [831, 280] on div "3 1" at bounding box center [808, 251] width 97 height 68
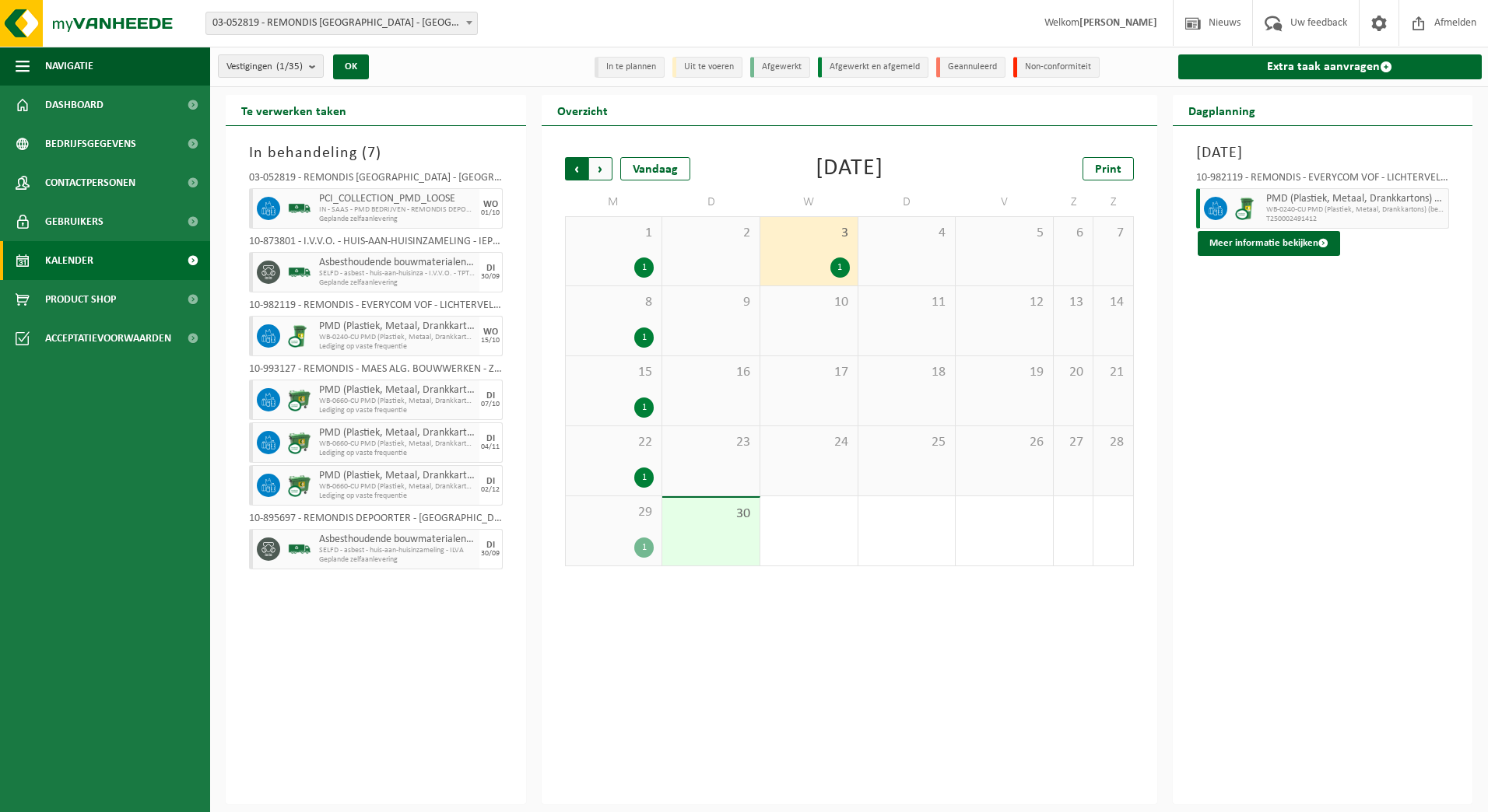
click at [601, 164] on span "Volgende" at bounding box center [601, 169] width 23 height 23
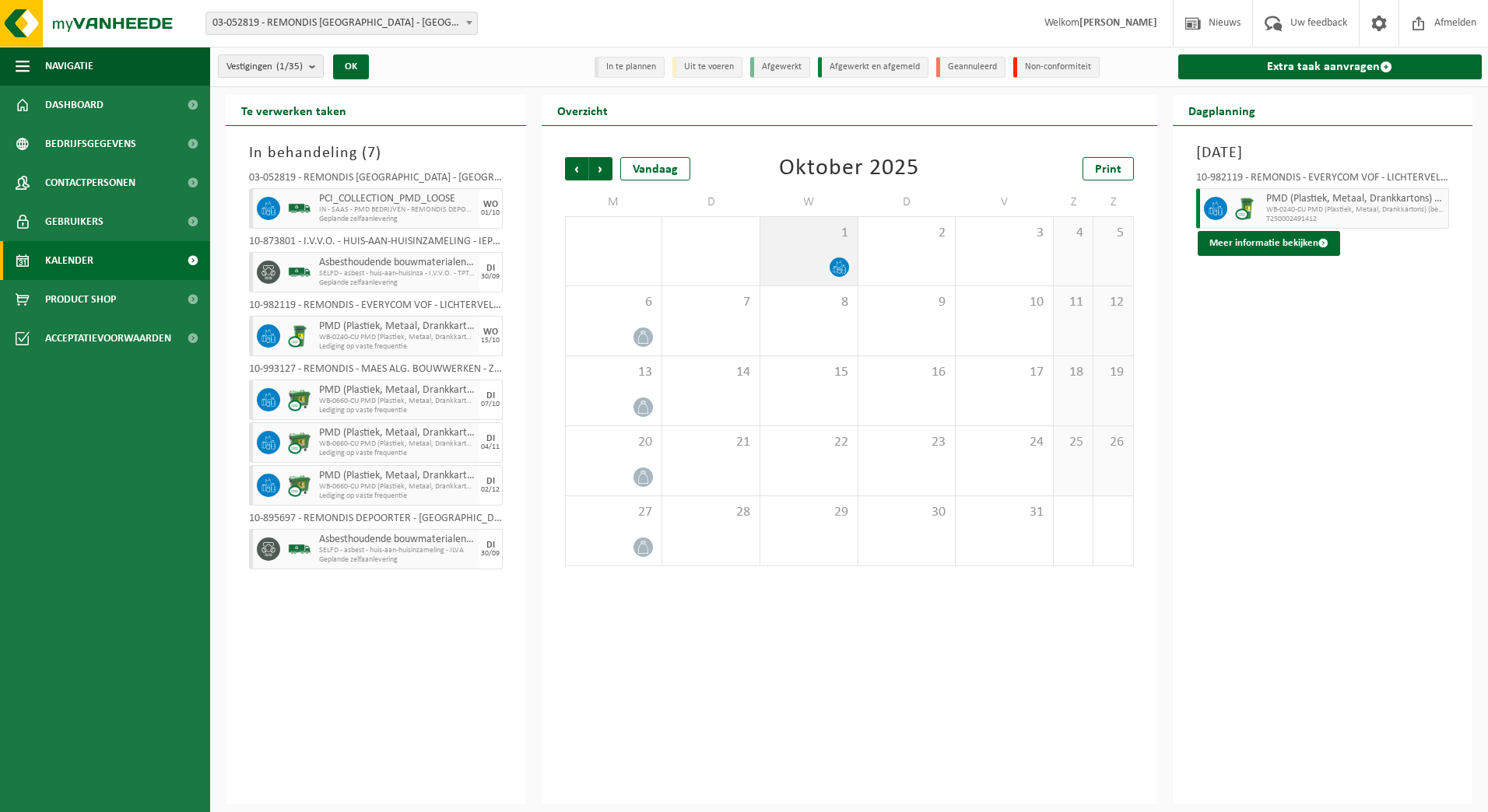
click at [798, 259] on div at bounding box center [808, 267] width 82 height 21
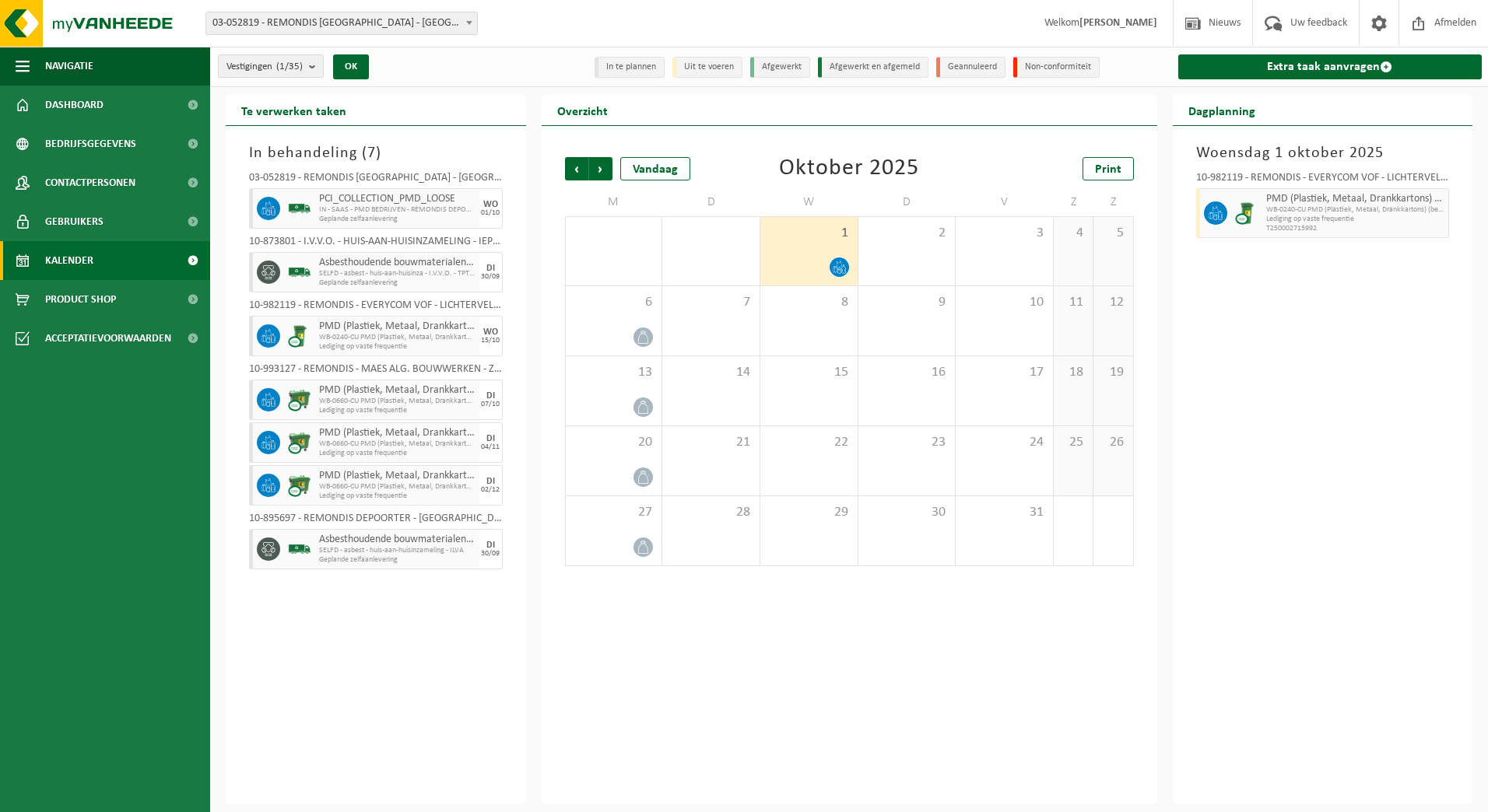
click at [825, 270] on div at bounding box center [808, 267] width 82 height 21
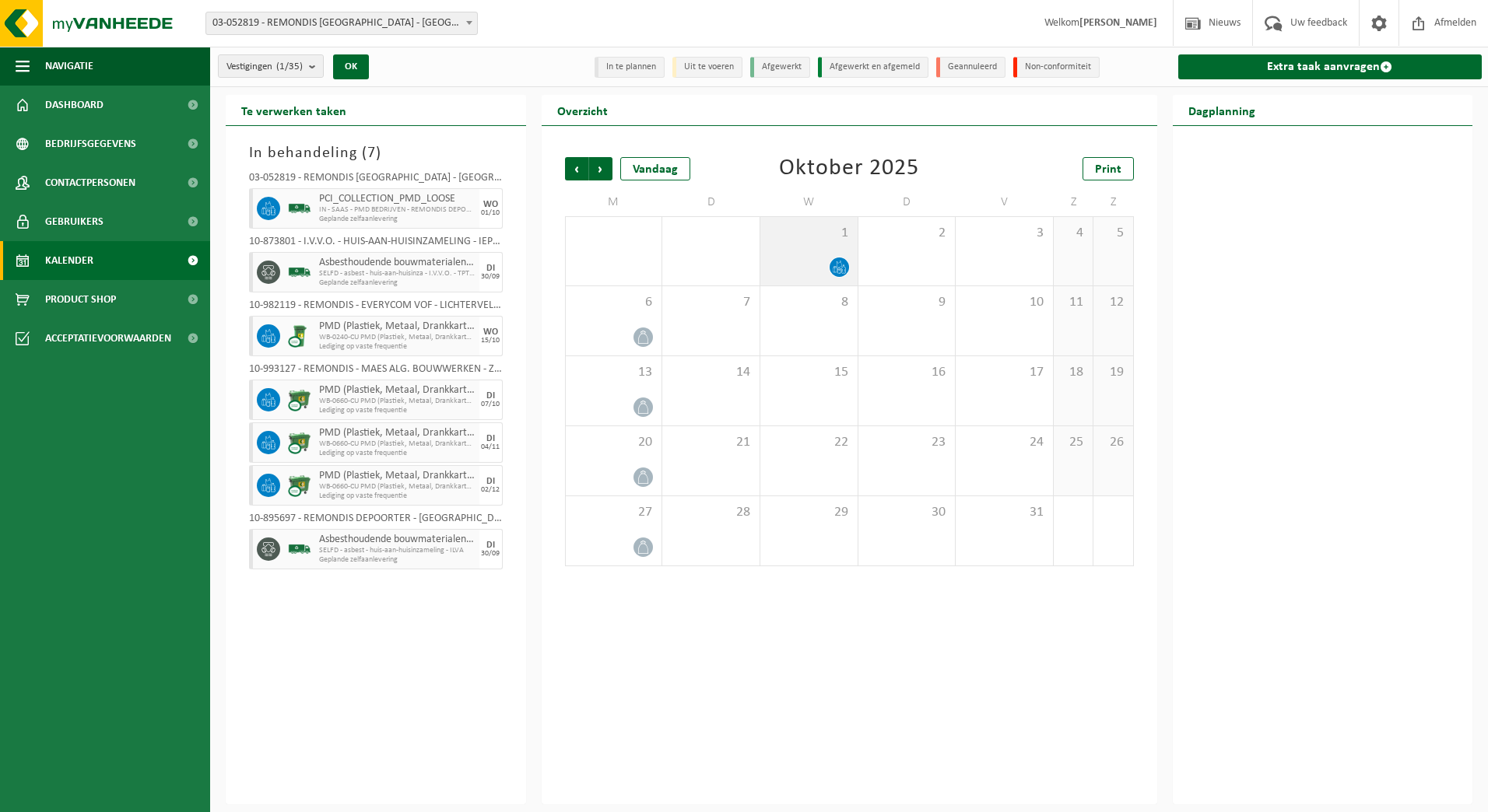
click at [813, 264] on div at bounding box center [808, 267] width 82 height 21
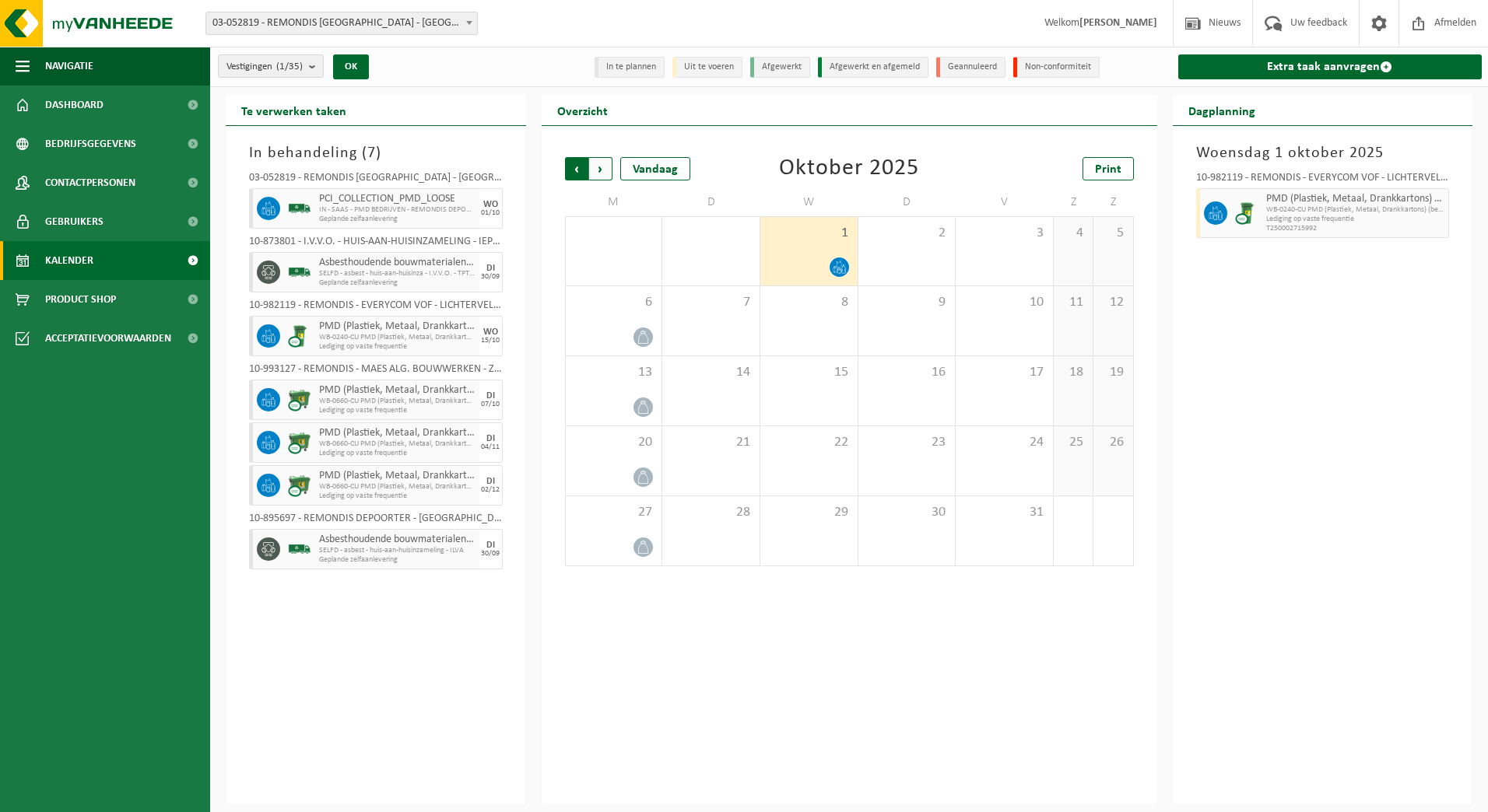
click at [591, 165] on span "Volgende" at bounding box center [601, 169] width 23 height 23
click at [581, 167] on span "Vorige" at bounding box center [577, 169] width 23 height 23
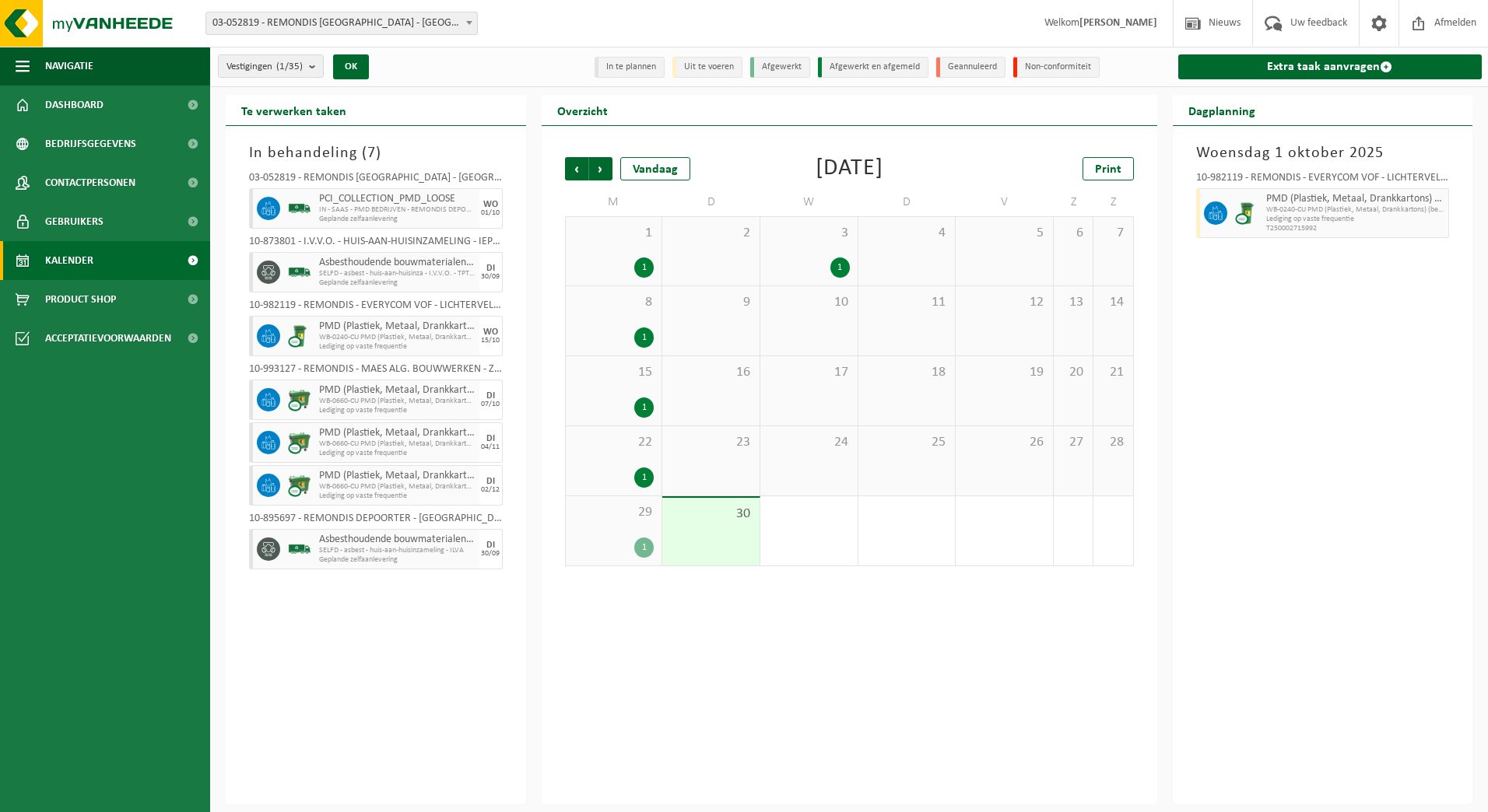
click at [867, 286] on div "11" at bounding box center [906, 321] width 97 height 69
click at [817, 258] on div "1" at bounding box center [808, 267] width 82 height 20
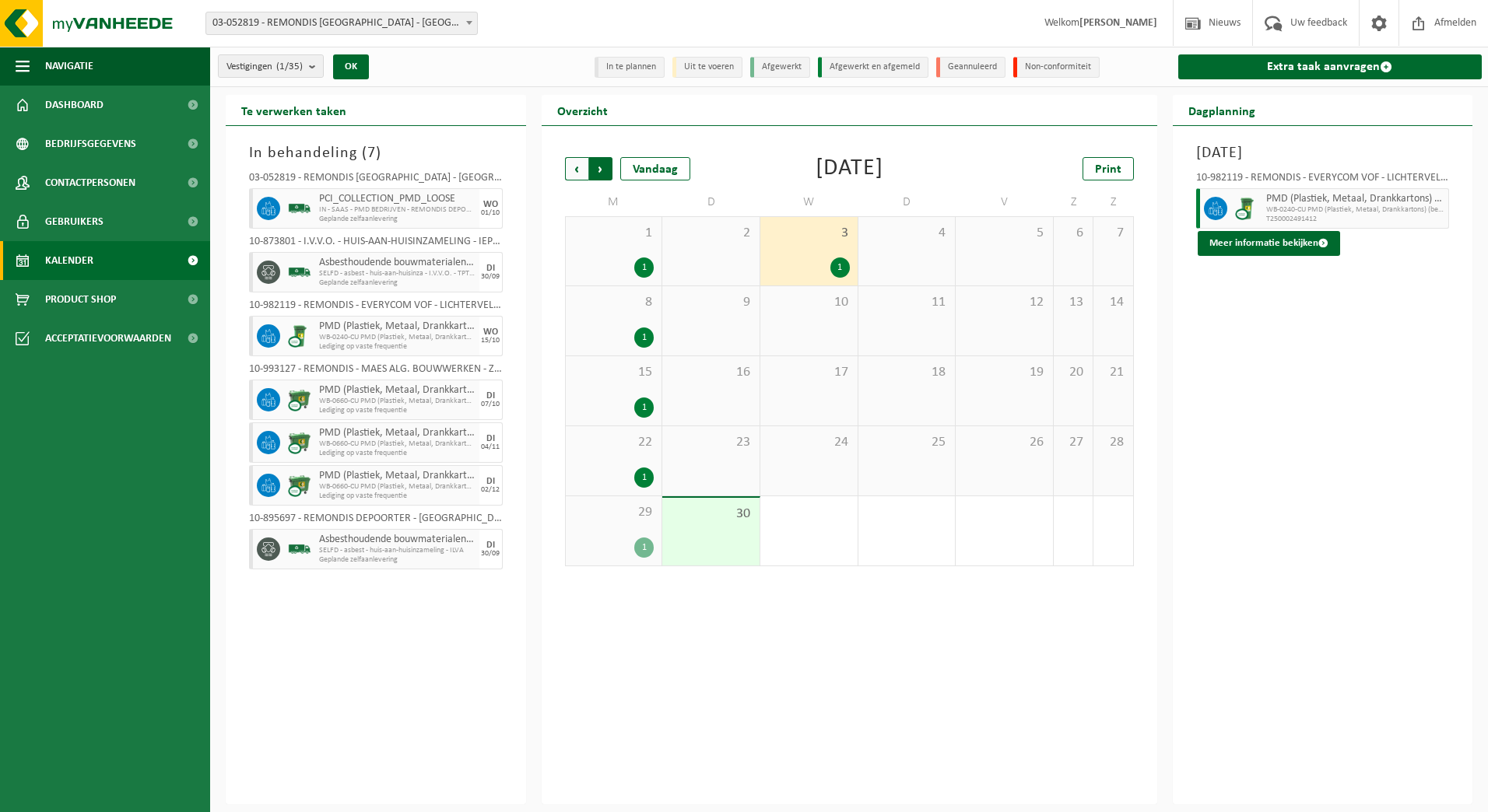
click at [584, 162] on span "Vorige" at bounding box center [577, 169] width 23 height 23
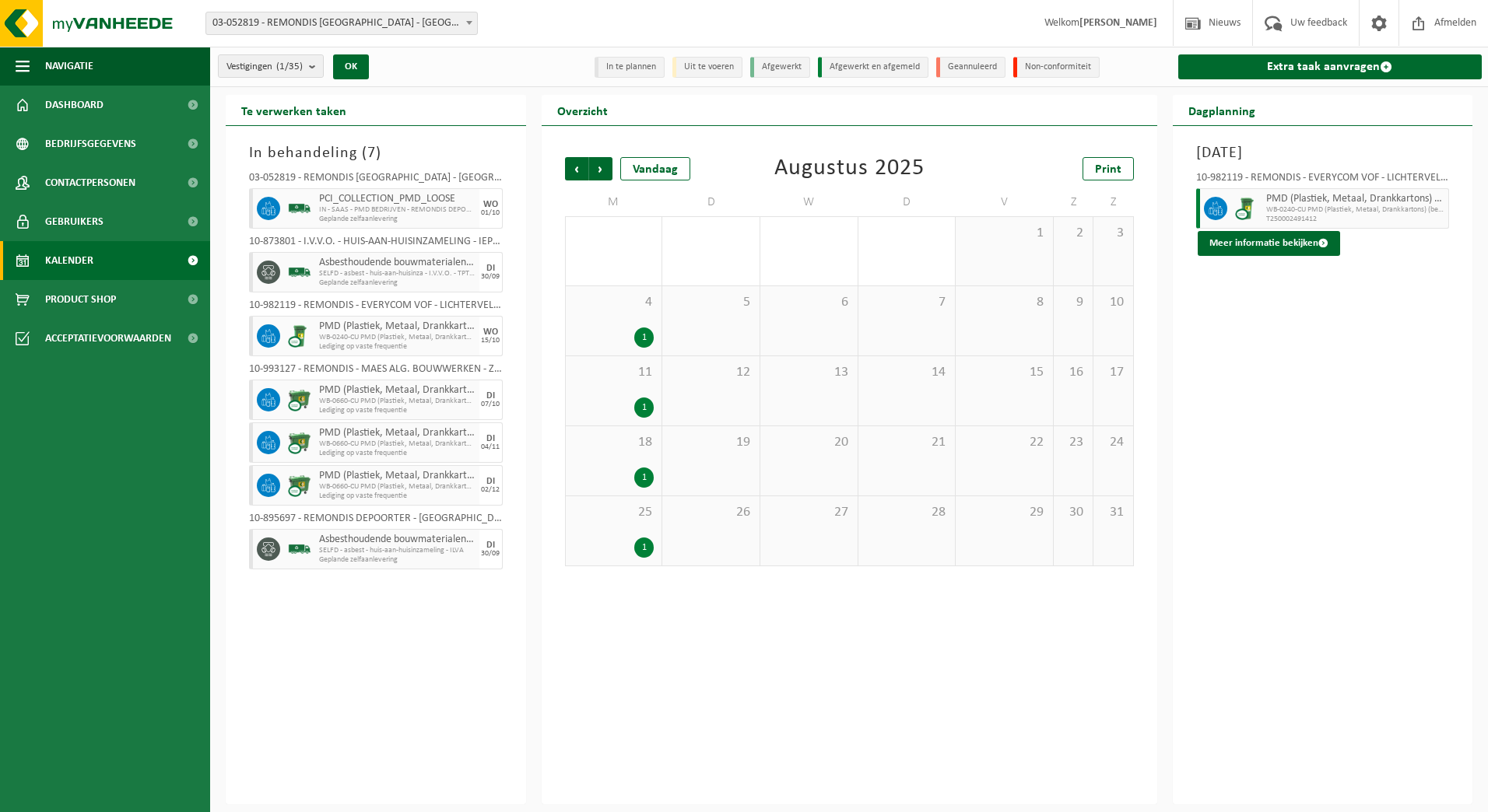
click at [584, 162] on span "Vorige" at bounding box center [577, 169] width 23 height 23
click at [807, 429] on div "23 1" at bounding box center [808, 461] width 97 height 69
click at [632, 341] on div "1" at bounding box center [614, 337] width 81 height 20
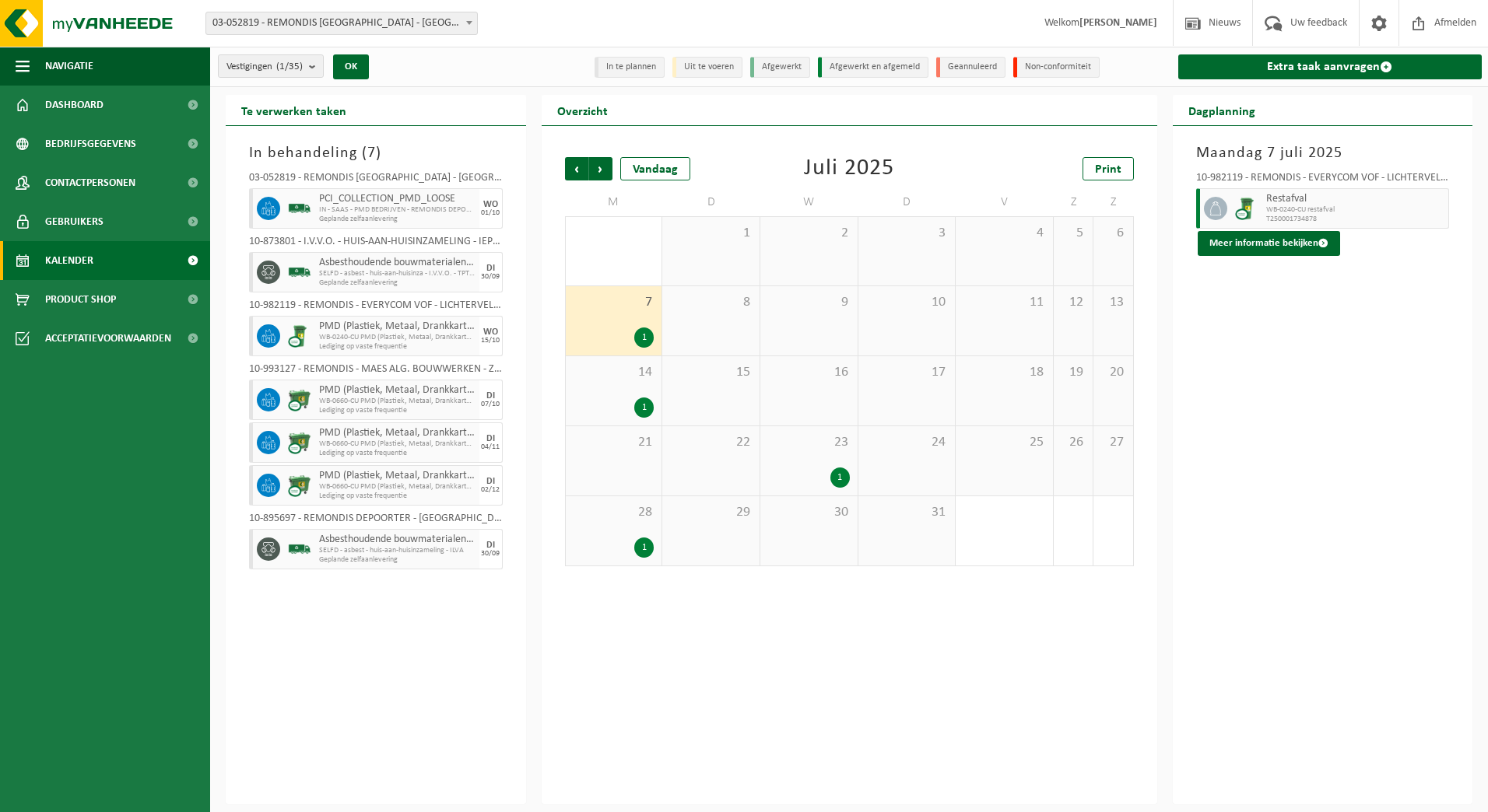
click at [630, 375] on span "14" at bounding box center [614, 373] width 81 height 17
click at [639, 471] on div "21" at bounding box center [614, 461] width 96 height 69
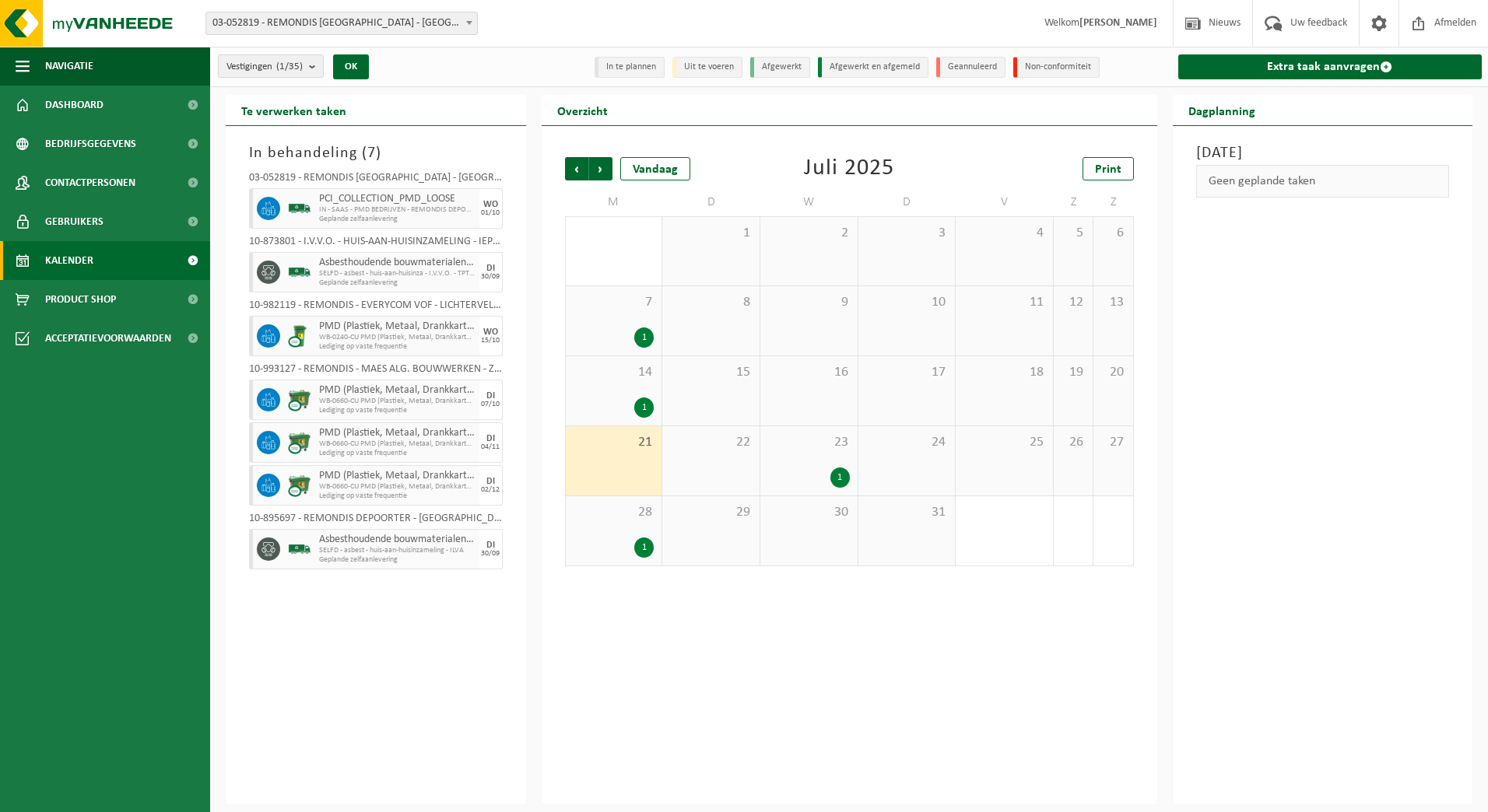
click at [639, 542] on div "1" at bounding box center [644, 548] width 19 height 20
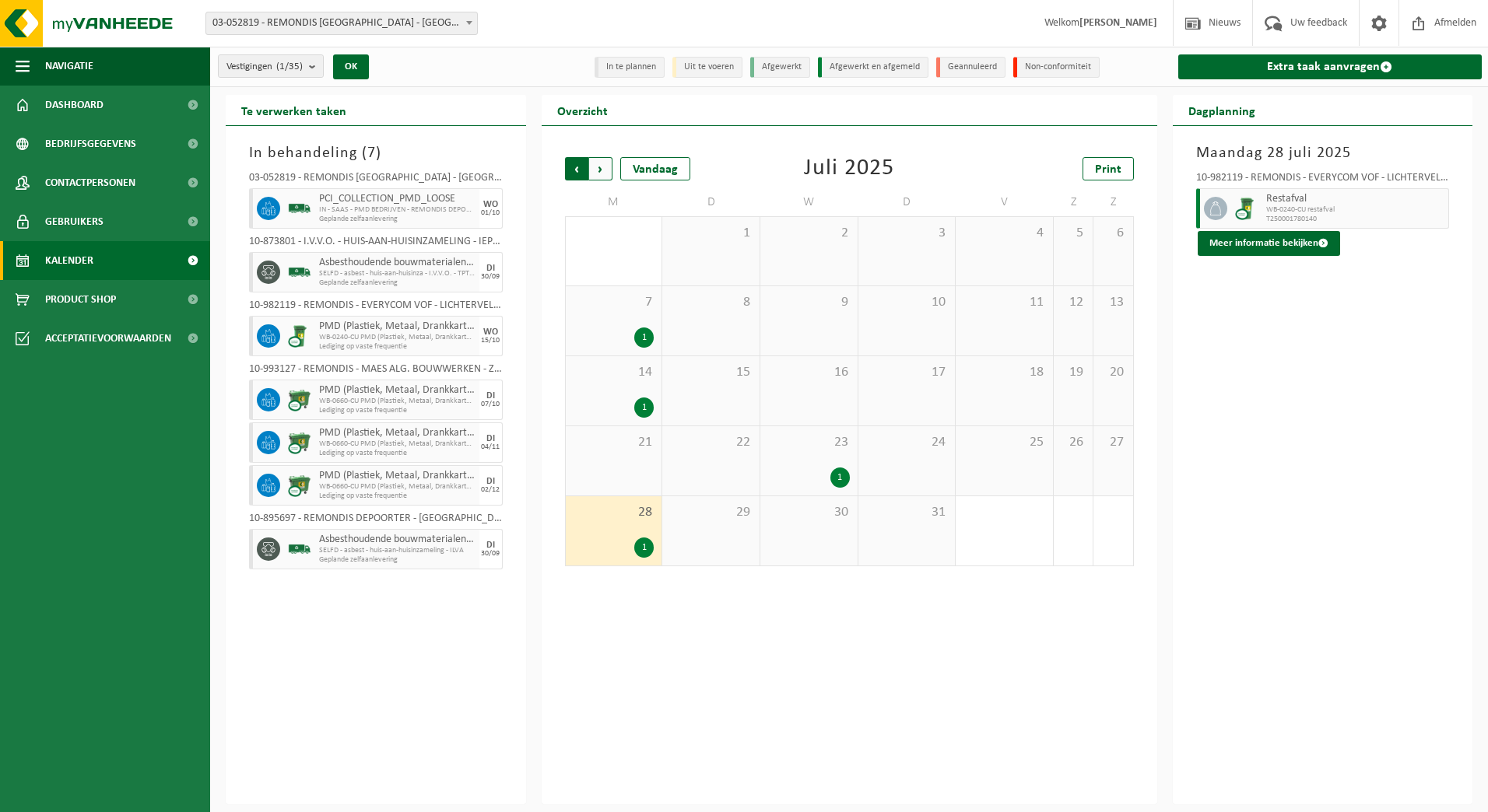
click at [604, 164] on span "Volgende" at bounding box center [601, 169] width 23 height 23
